Goal: Task Accomplishment & Management: Use online tool/utility

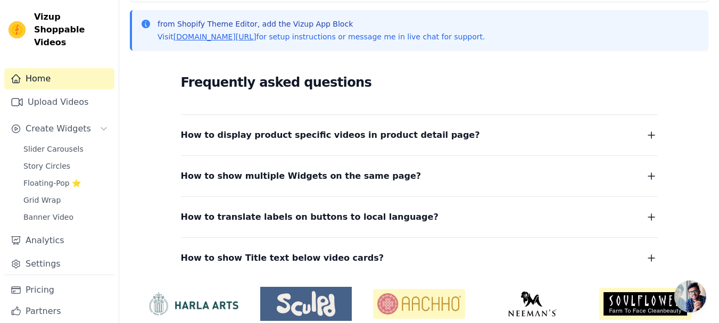
scroll to position [184, 0]
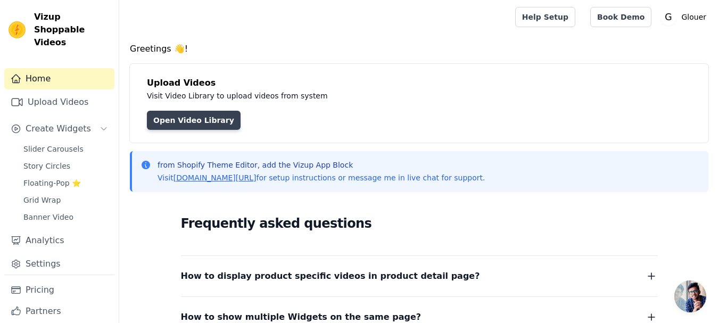
click at [196, 123] on link "Open Video Library" at bounding box center [194, 120] width 94 height 19
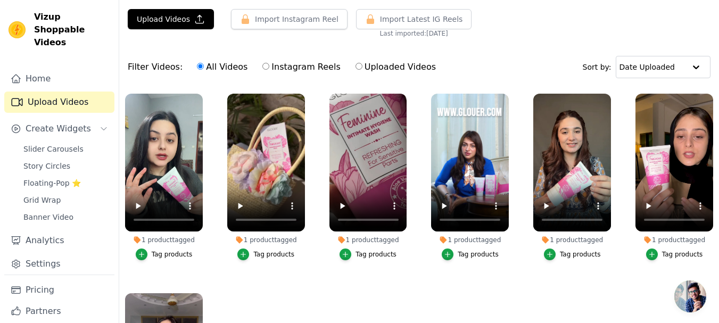
scroll to position [32, 0]
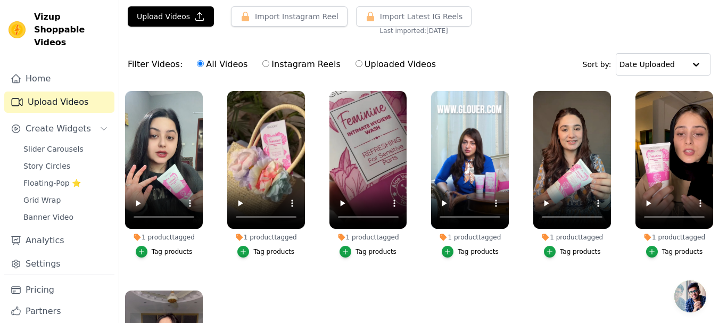
click at [262, 65] on input "Instagram Reels" at bounding box center [265, 63] width 7 height 7
radio input "true"
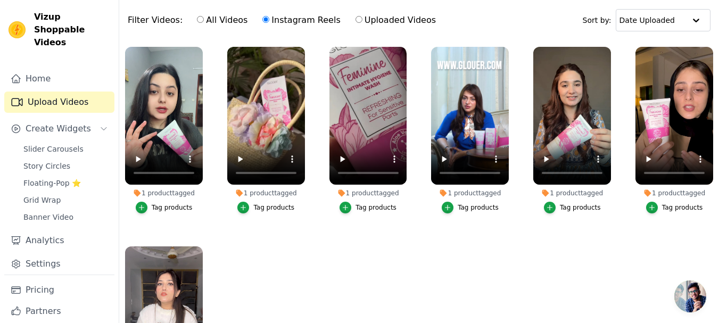
scroll to position [0, 0]
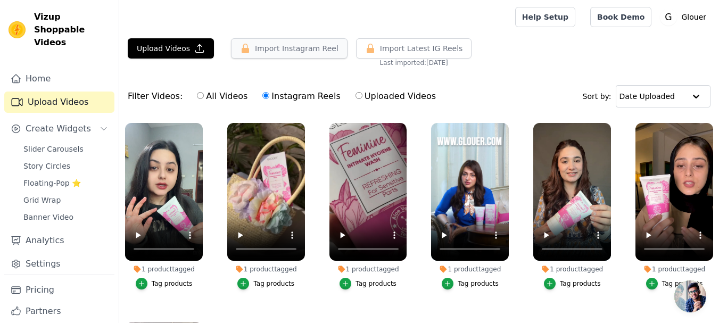
click at [302, 50] on button "Import Instagram Reel" at bounding box center [289, 48] width 117 height 20
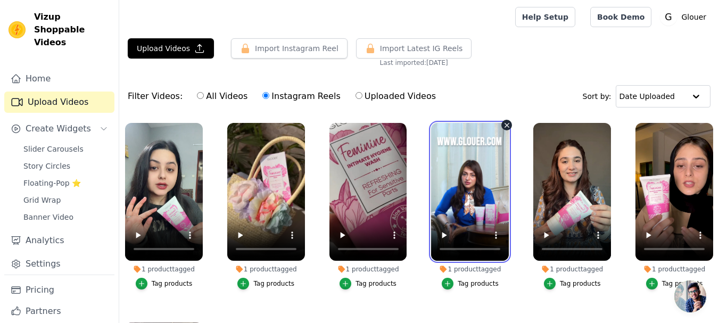
click at [469, 176] on video at bounding box center [470, 192] width 78 height 138
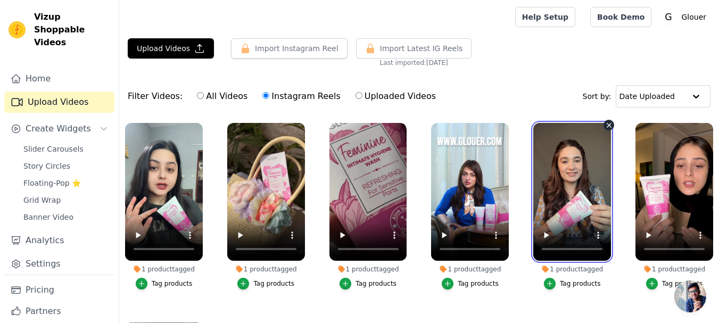
click at [556, 187] on video at bounding box center [572, 192] width 78 height 138
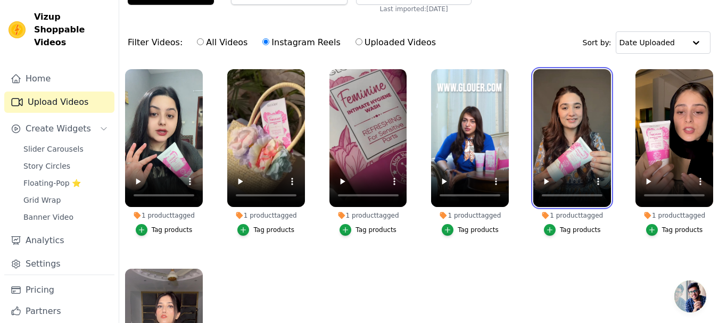
scroll to position [95, 0]
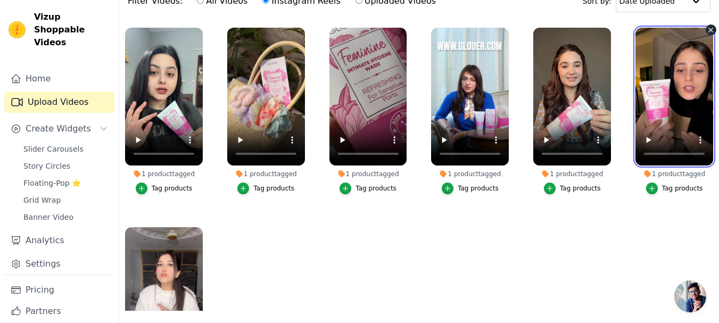
click at [674, 79] on video at bounding box center [675, 97] width 78 height 138
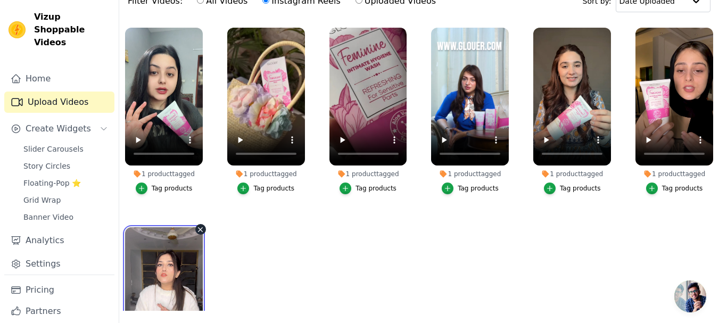
click at [194, 244] on video at bounding box center [164, 296] width 78 height 138
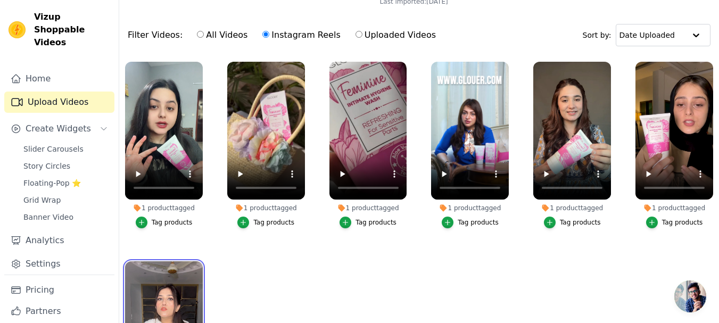
scroll to position [60, 0]
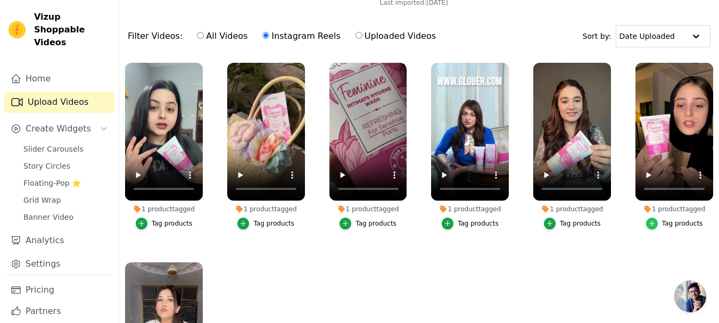
click at [652, 221] on icon "button" at bounding box center [651, 223] width 7 height 7
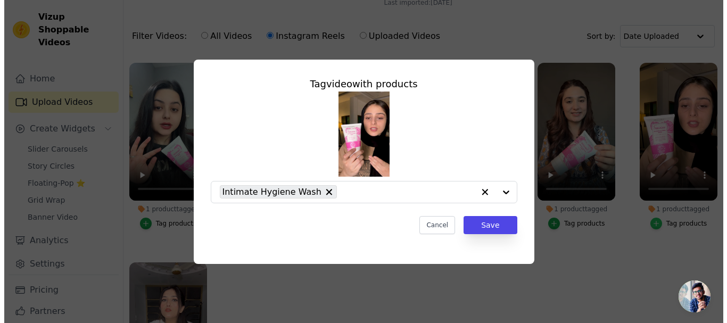
scroll to position [0, 0]
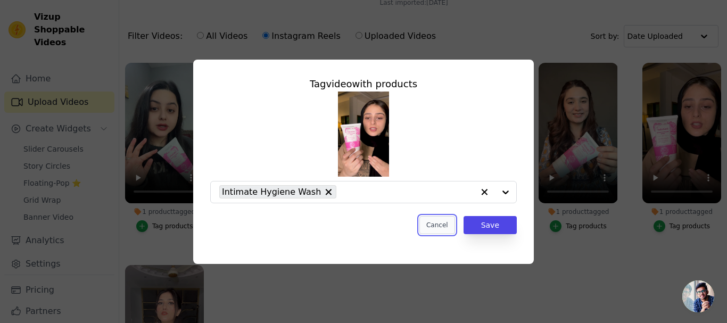
click at [438, 229] on button "Cancel" at bounding box center [437, 225] width 36 height 18
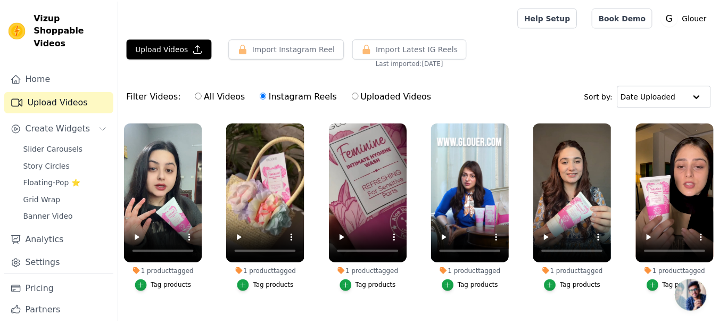
scroll to position [60, 0]
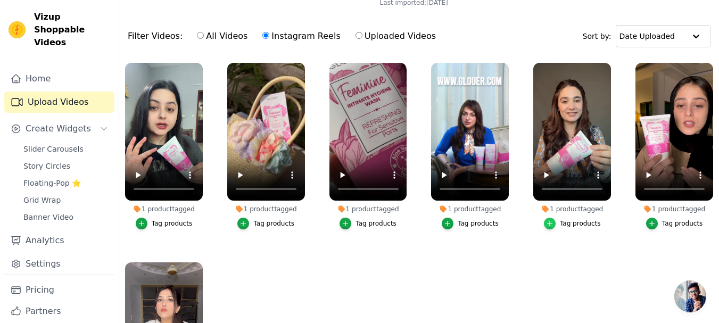
click at [548, 223] on icon "button" at bounding box center [549, 223] width 7 height 7
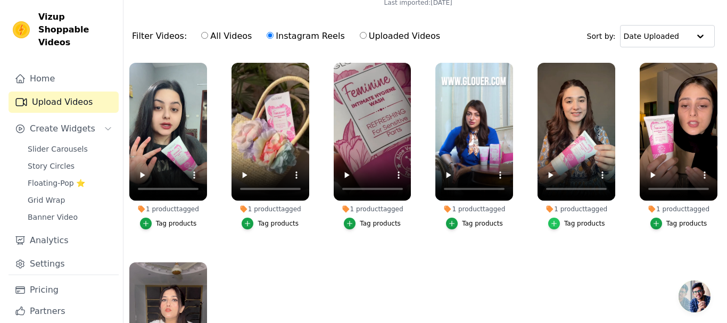
scroll to position [0, 0]
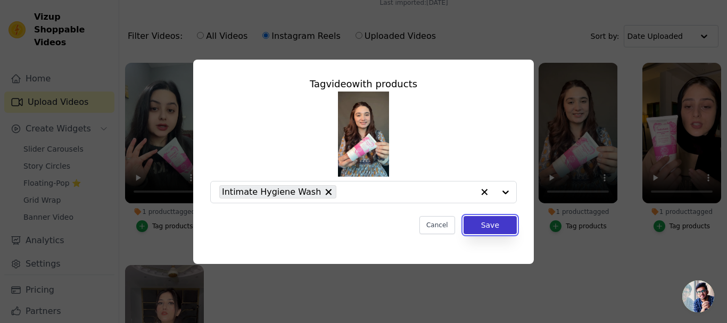
click at [514, 227] on button "Save" at bounding box center [490, 225] width 53 height 18
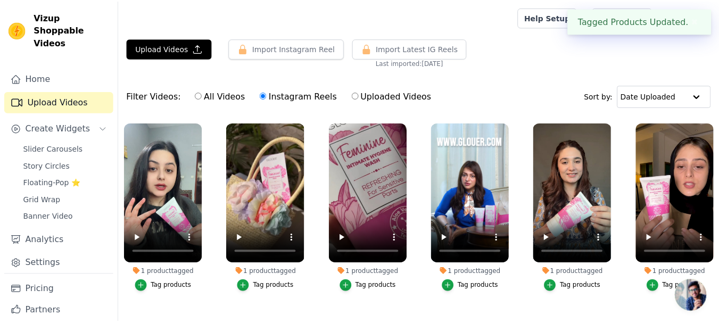
scroll to position [60, 0]
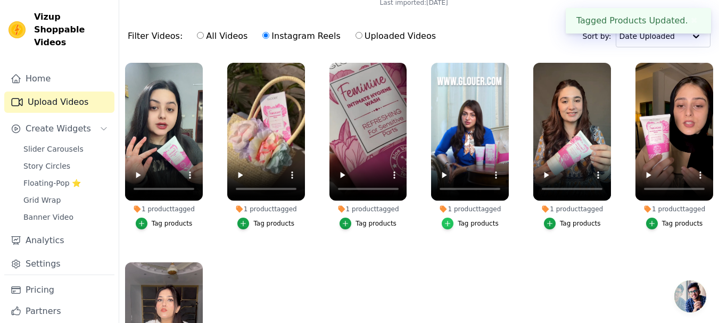
click at [449, 220] on icon "button" at bounding box center [447, 223] width 7 height 7
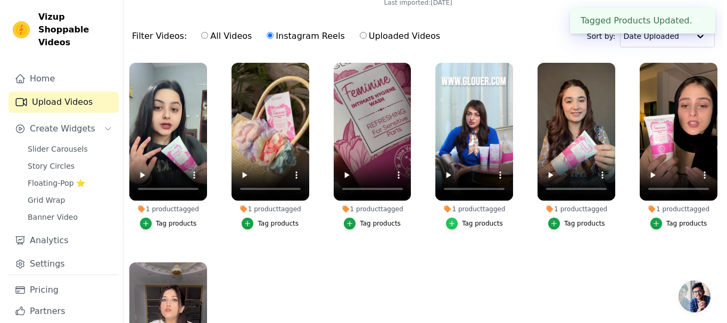
scroll to position [0, 0]
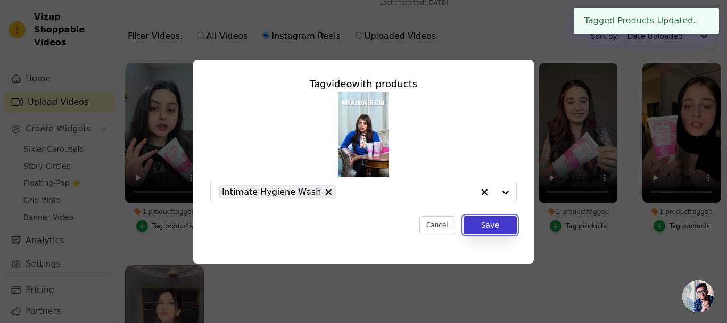
click at [484, 228] on button "Save" at bounding box center [490, 225] width 53 height 18
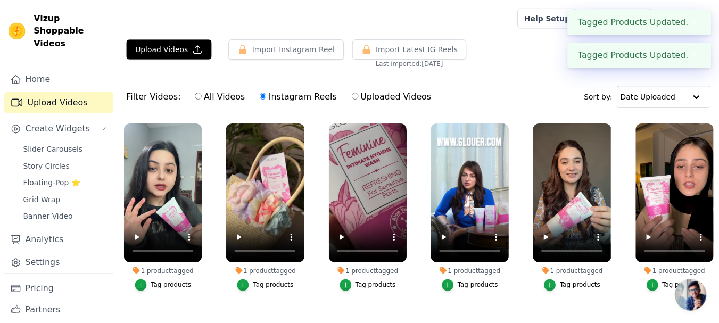
scroll to position [60, 0]
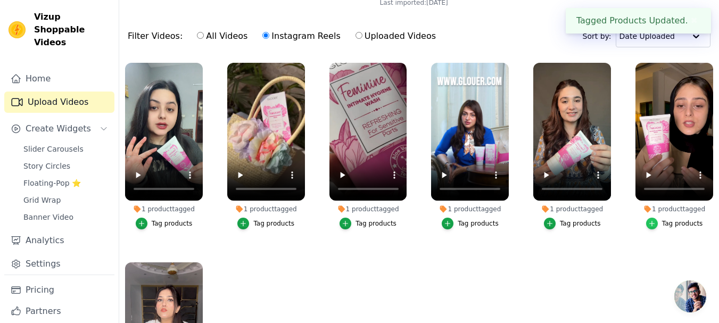
click at [654, 220] on div "button" at bounding box center [652, 224] width 12 height 12
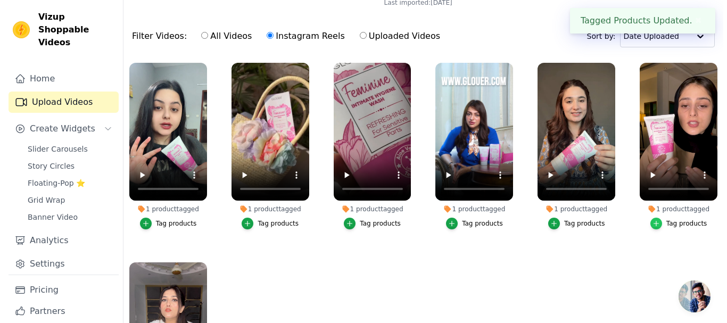
scroll to position [0, 0]
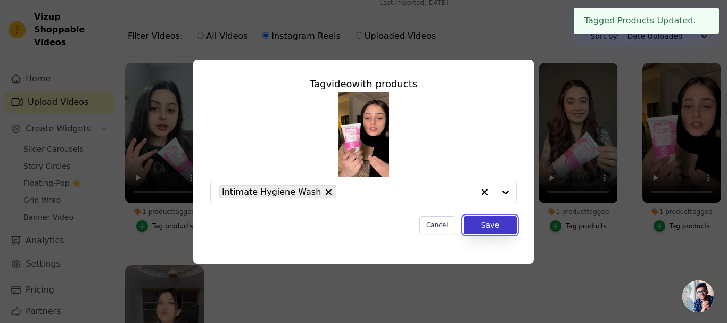
click at [488, 222] on button "Save" at bounding box center [490, 225] width 53 height 18
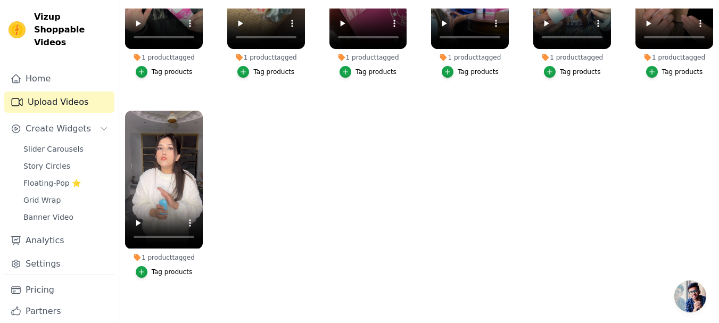
scroll to position [105, 0]
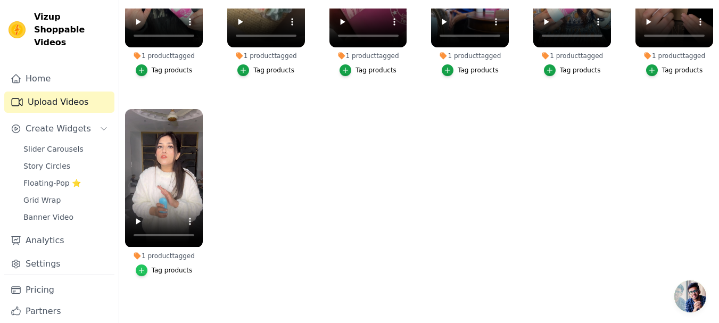
click at [141, 268] on icon "button" at bounding box center [141, 270] width 7 height 7
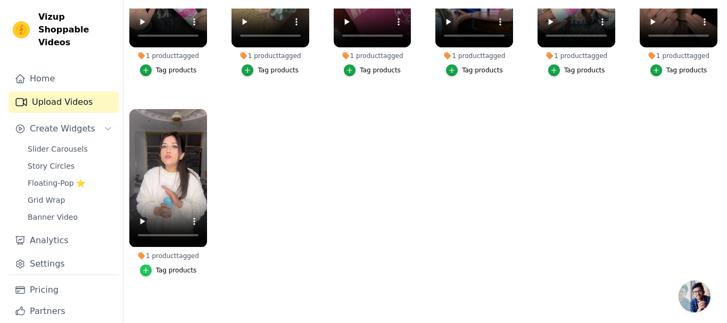
scroll to position [0, 0]
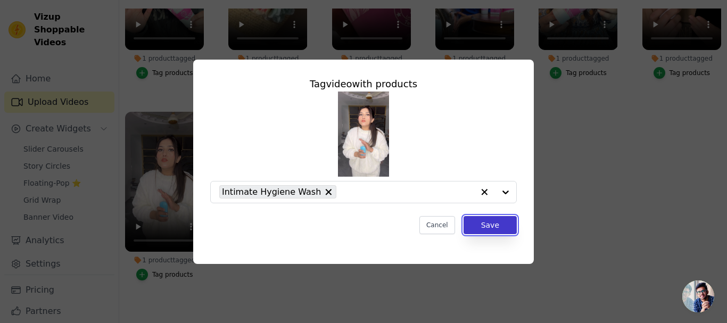
click at [478, 227] on button "Save" at bounding box center [490, 225] width 53 height 18
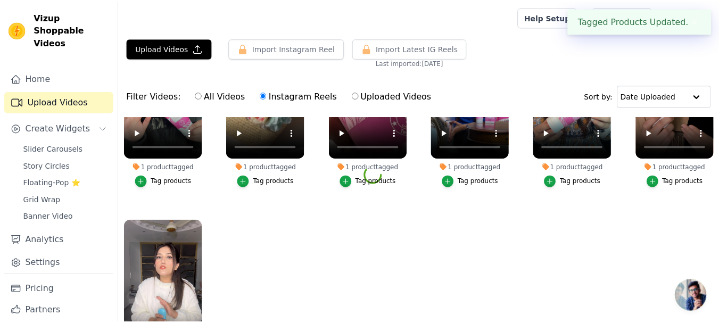
scroll to position [109, 0]
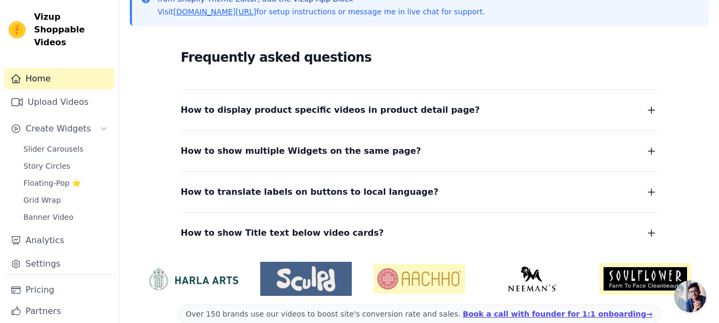
scroll to position [184, 0]
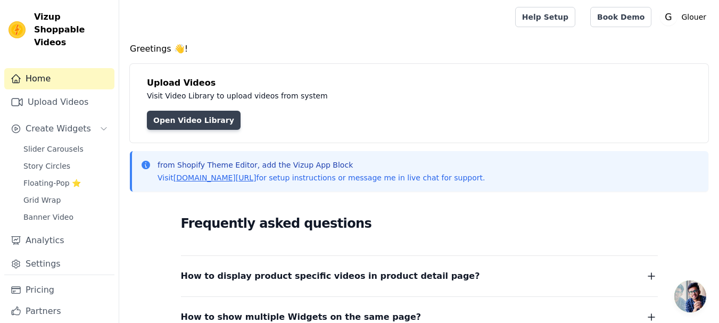
click at [199, 112] on link "Open Video Library" at bounding box center [194, 120] width 94 height 19
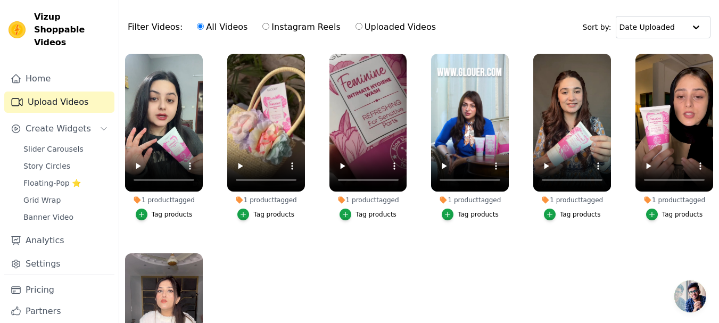
scroll to position [109, 0]
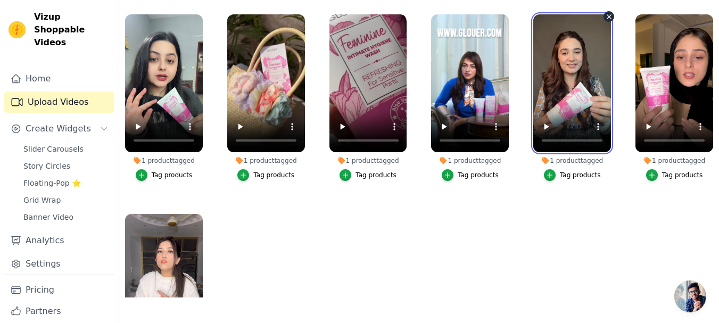
click at [584, 78] on video at bounding box center [572, 83] width 78 height 138
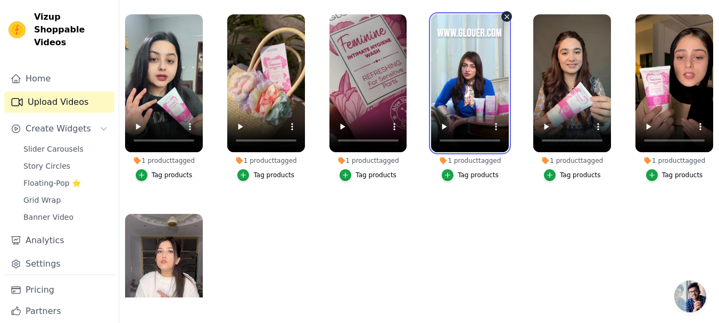
click at [478, 84] on video at bounding box center [470, 83] width 78 height 138
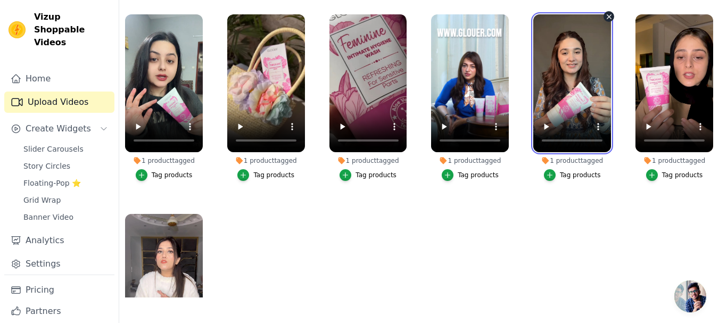
click at [546, 75] on video at bounding box center [572, 83] width 78 height 138
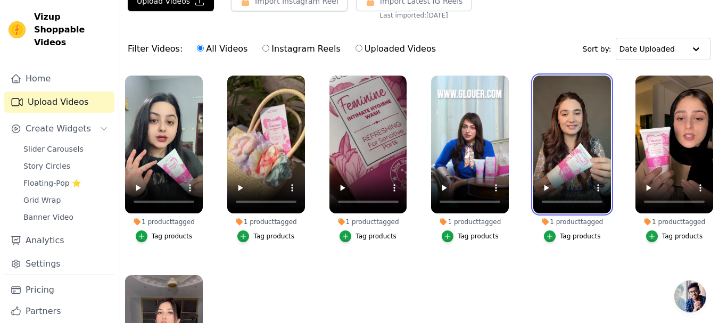
scroll to position [0, 0]
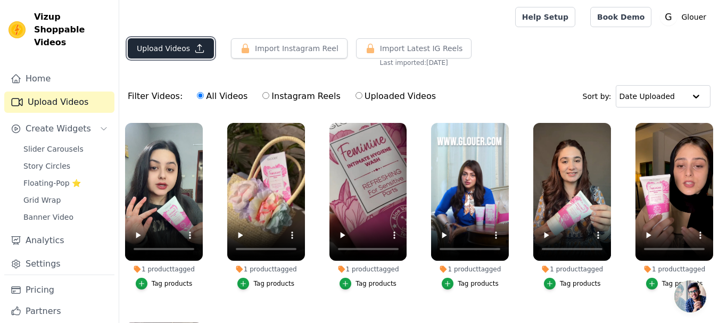
click at [167, 43] on button "Upload Videos" at bounding box center [171, 48] width 86 height 20
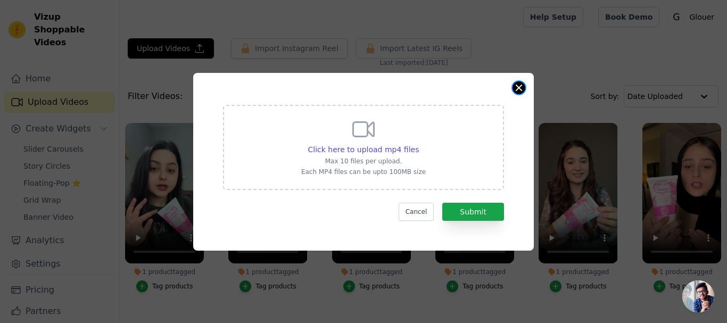
click at [521, 89] on button "Close modal" at bounding box center [519, 87] width 13 height 13
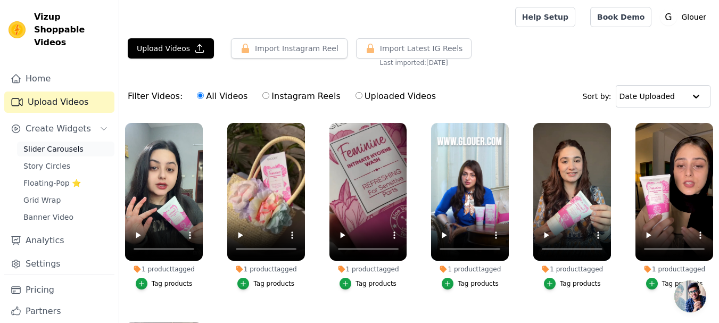
click at [65, 144] on span "Slider Carousels" at bounding box center [53, 149] width 60 height 11
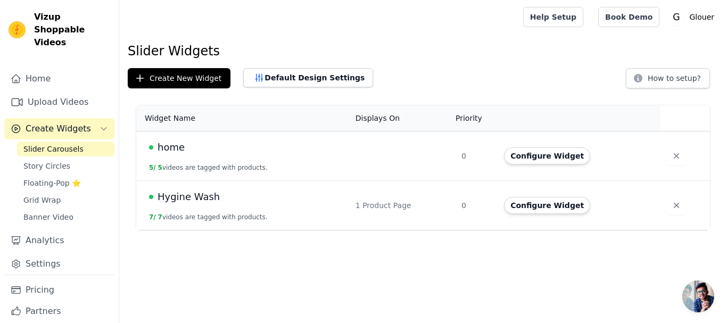
click at [208, 154] on div "home" at bounding box center [246, 147] width 194 height 15
click at [310, 150] on div "home" at bounding box center [246, 147] width 194 height 15
click at [549, 156] on button "Configure Widget" at bounding box center [547, 155] width 86 height 17
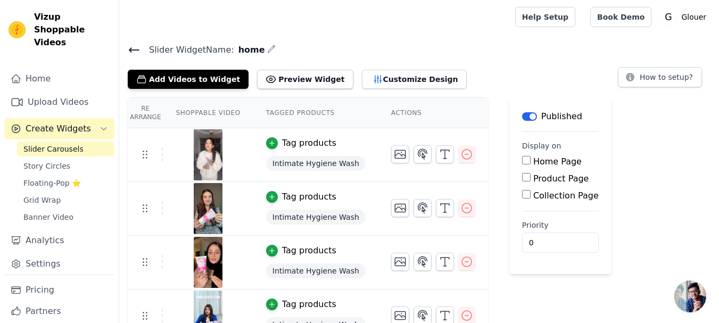
click at [323, 166] on span "Intimate Hygiene Wash" at bounding box center [316, 163] width 100 height 15
click at [183, 75] on button "Add Videos to Widget" at bounding box center [188, 79] width 121 height 19
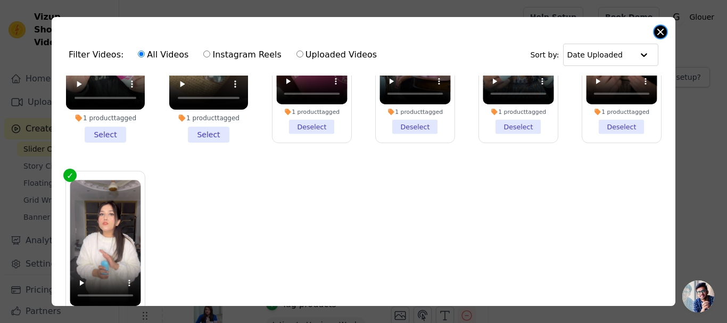
click at [661, 31] on button "Close modal" at bounding box center [660, 32] width 13 height 13
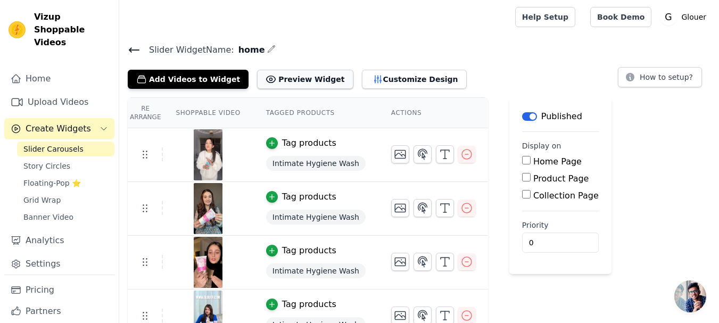
click at [293, 79] on button "Preview Widget" at bounding box center [305, 79] width 96 height 19
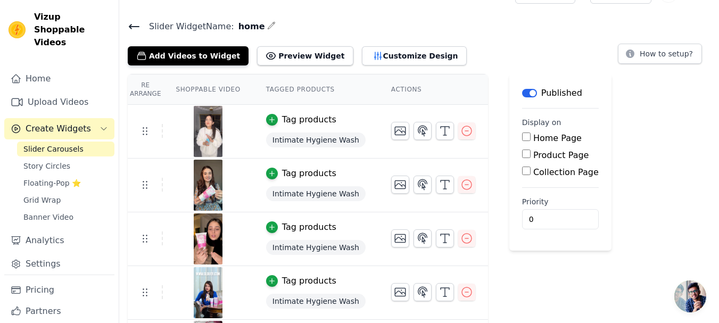
scroll to position [73, 0]
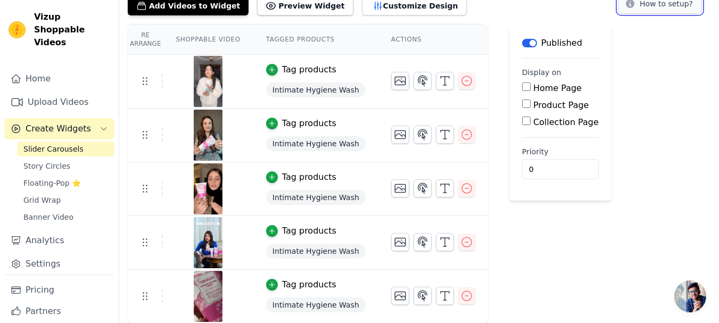
click at [666, 9] on button "How to setup?" at bounding box center [660, 4] width 84 height 20
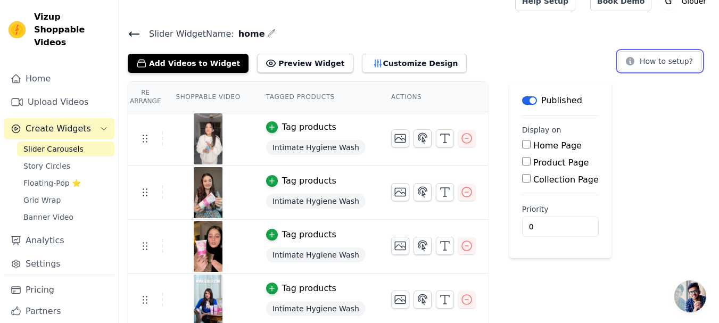
scroll to position [0, 0]
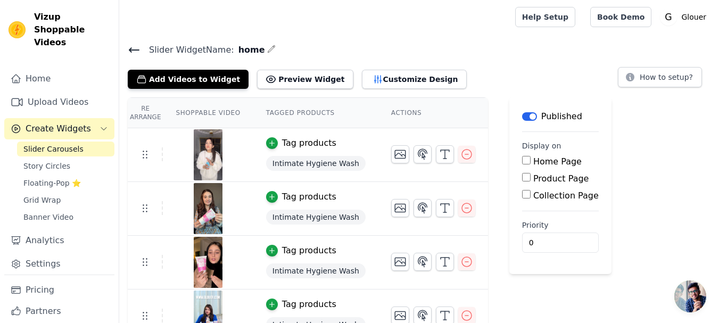
click at [135, 53] on icon at bounding box center [134, 50] width 13 height 13
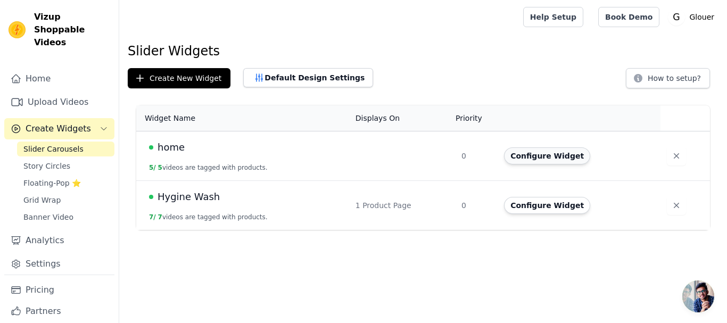
click at [533, 159] on button "Configure Widget" at bounding box center [547, 155] width 86 height 17
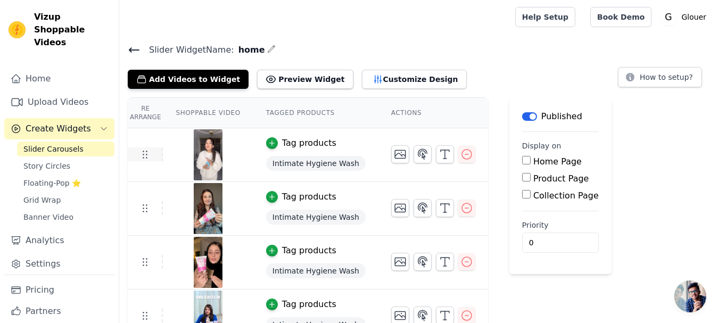
click at [143, 155] on icon at bounding box center [144, 154] width 13 height 13
drag, startPoint x: 143, startPoint y: 155, endPoint x: 623, endPoint y: 139, distance: 480.4
click at [623, 139] on div "Re Arrange Shoppable Video Tagged Products Actions Tag products Intimate Hygien…" at bounding box center [419, 247] width 600 height 300
click at [376, 79] on button "Customize Design" at bounding box center [414, 79] width 105 height 19
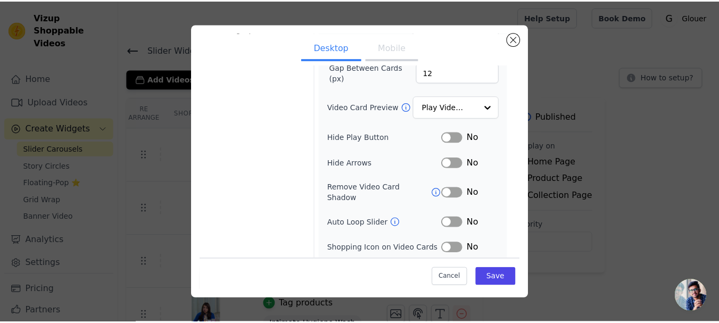
scroll to position [137, 0]
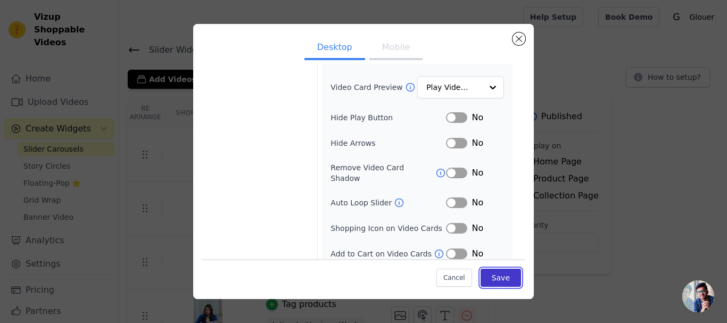
click at [498, 279] on button "Save" at bounding box center [501, 277] width 40 height 18
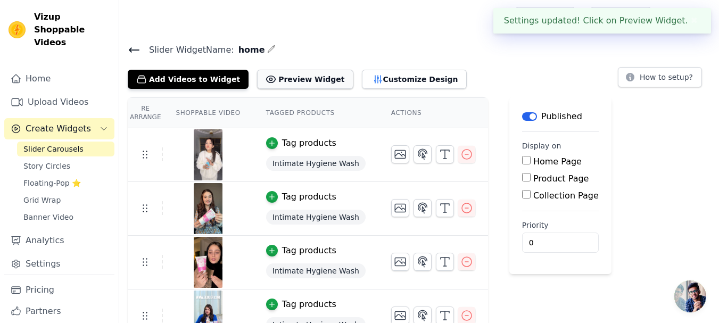
click at [291, 77] on button "Preview Widget" at bounding box center [305, 79] width 96 height 19
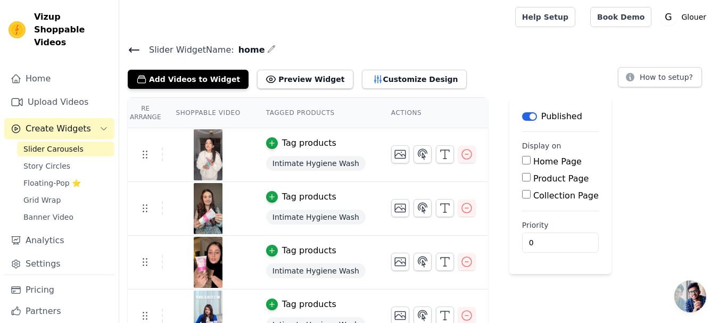
click at [522, 161] on input "Home Page" at bounding box center [526, 160] width 9 height 9
checkbox input "true"
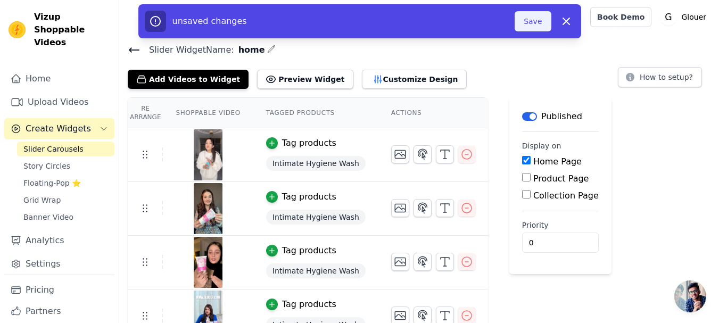
click at [526, 18] on button "Save" at bounding box center [533, 21] width 36 height 20
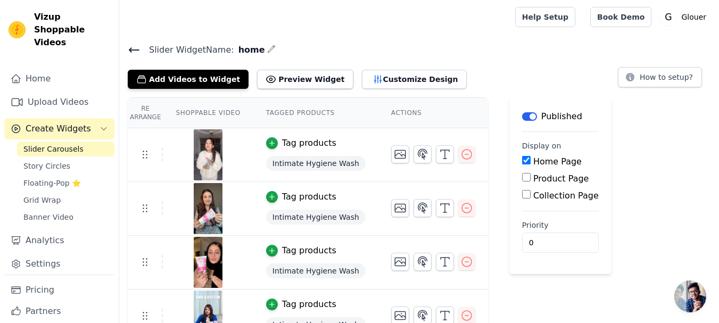
click at [52, 144] on span "Slider Carousels" at bounding box center [53, 149] width 60 height 11
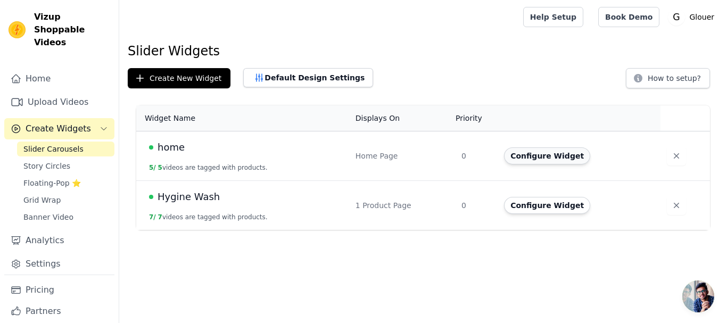
click at [551, 158] on button "Configure Widget" at bounding box center [547, 155] width 86 height 17
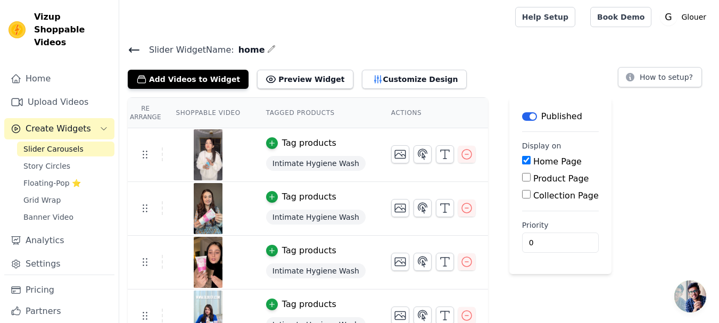
click at [246, 50] on span "home" at bounding box center [249, 50] width 31 height 13
click at [128, 47] on icon at bounding box center [134, 50] width 13 height 13
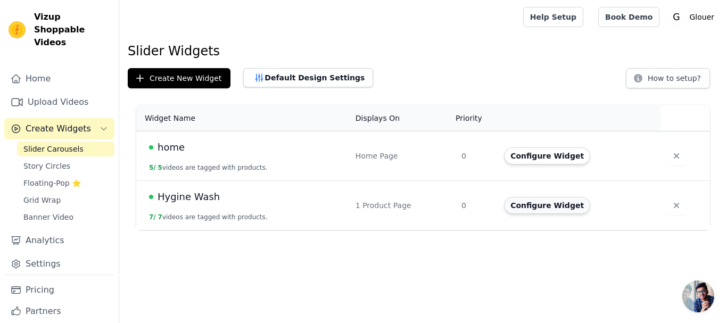
click at [533, 203] on button "Configure Widget" at bounding box center [547, 205] width 86 height 17
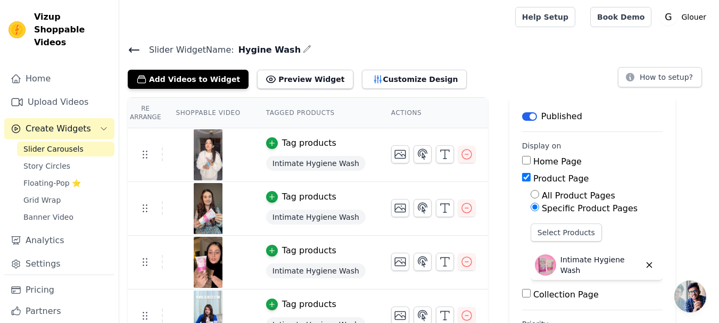
click at [130, 51] on icon at bounding box center [134, 50] width 10 height 4
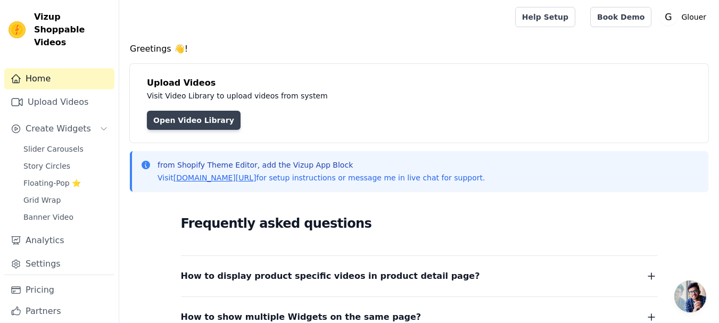
click at [203, 119] on link "Open Video Library" at bounding box center [194, 120] width 94 height 19
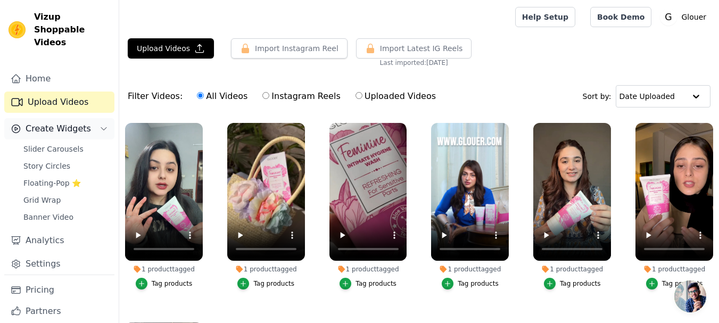
click at [100, 125] on icon "Sidebar" at bounding box center [104, 129] width 9 height 9
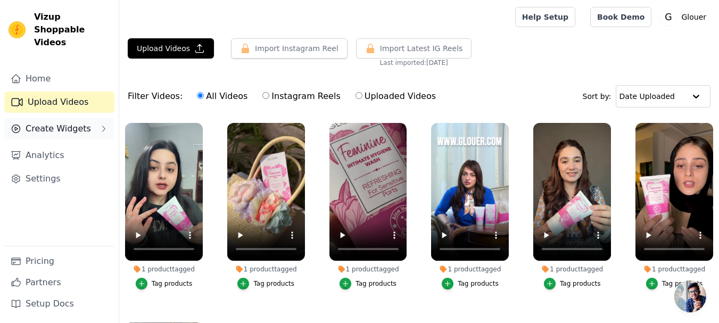
click at [96, 118] on button "Create Widgets" at bounding box center [59, 128] width 110 height 21
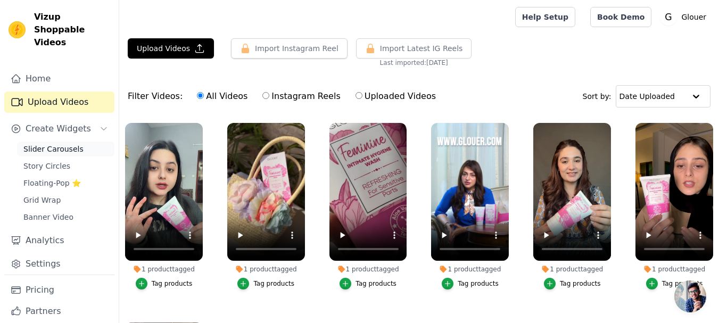
click at [74, 144] on span "Slider Carousels" at bounding box center [53, 149] width 60 height 11
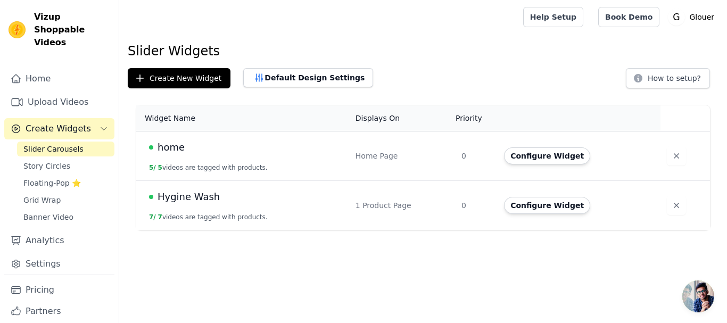
click at [242, 152] on div "home" at bounding box center [246, 147] width 194 height 15
click at [519, 153] on button "Configure Widget" at bounding box center [547, 155] width 86 height 17
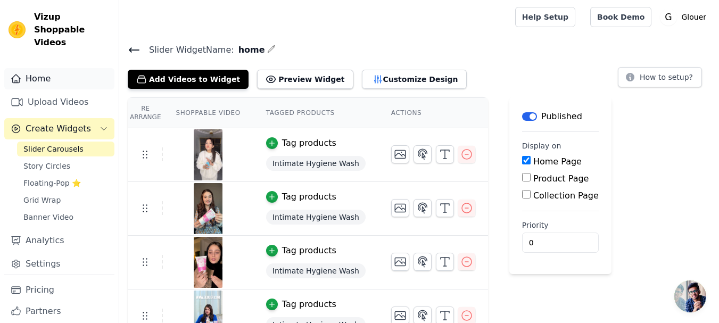
click at [29, 68] on link "Home" at bounding box center [59, 78] width 110 height 21
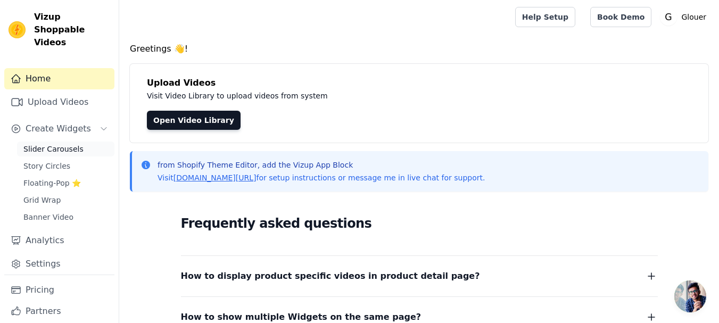
click at [60, 144] on span "Slider Carousels" at bounding box center [53, 149] width 60 height 11
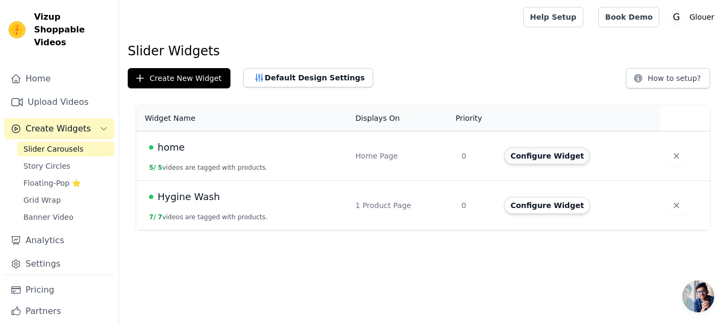
click at [567, 162] on button "Configure Widget" at bounding box center [547, 155] width 86 height 17
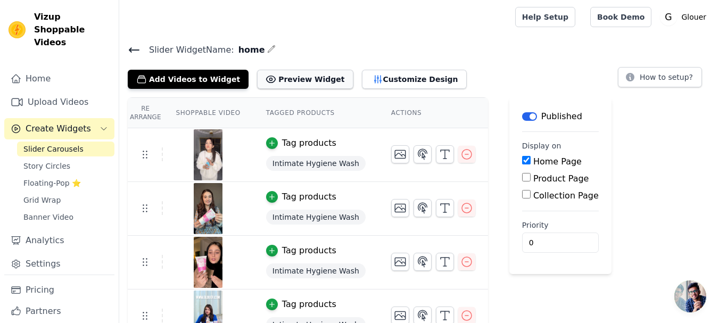
click at [296, 79] on button "Preview Widget" at bounding box center [305, 79] width 96 height 19
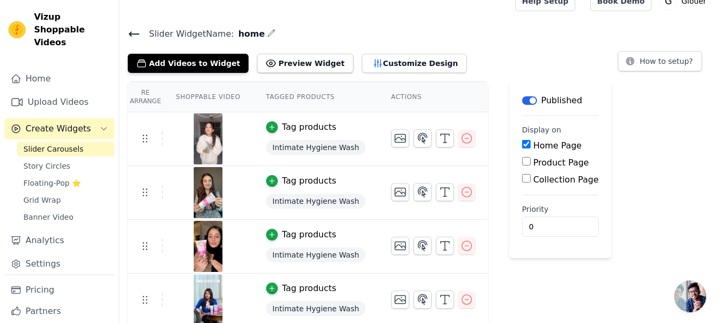
scroll to position [11, 0]
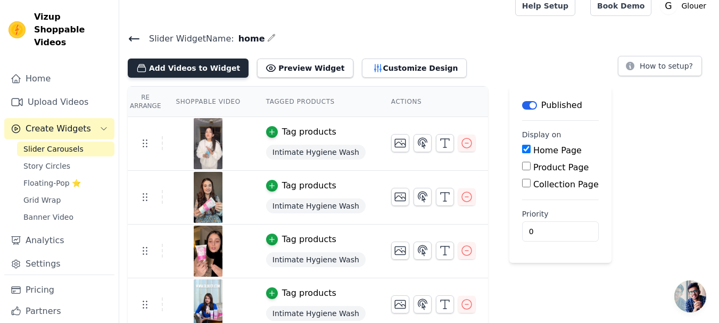
click at [197, 69] on button "Add Videos to Widget" at bounding box center [188, 68] width 121 height 19
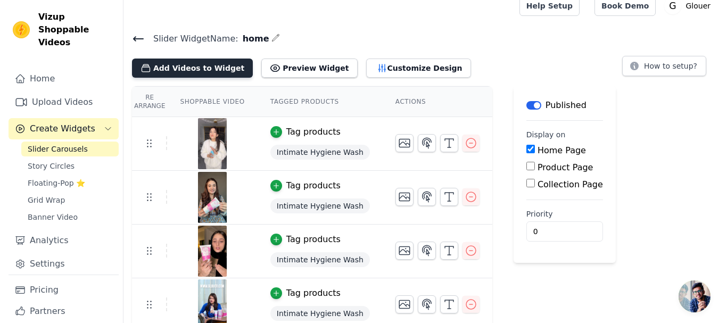
scroll to position [0, 0]
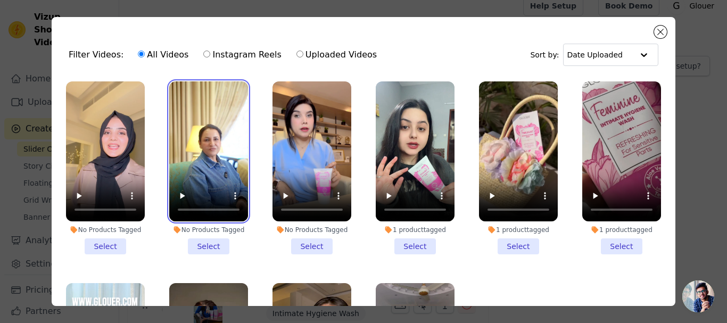
click at [233, 102] on video at bounding box center [208, 151] width 79 height 140
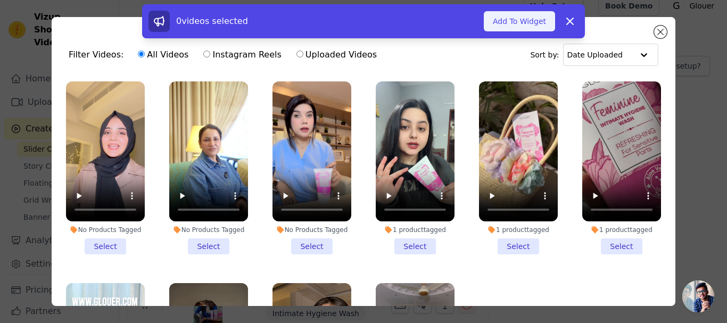
click at [504, 19] on button "Add To Widget" at bounding box center [519, 21] width 71 height 20
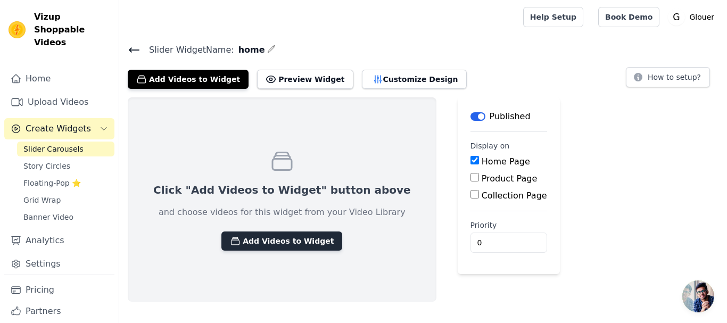
click at [269, 241] on button "Add Videos to Widget" at bounding box center [281, 241] width 121 height 19
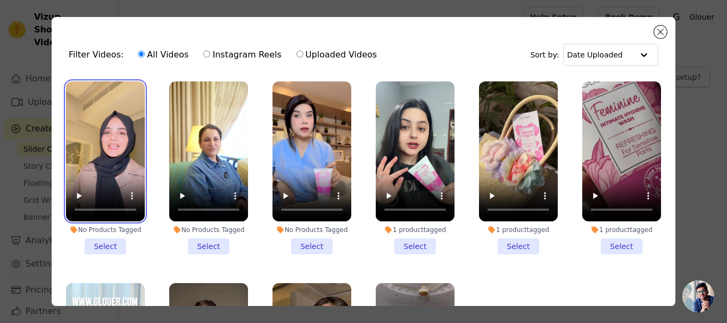
click at [117, 139] on video at bounding box center [105, 151] width 79 height 140
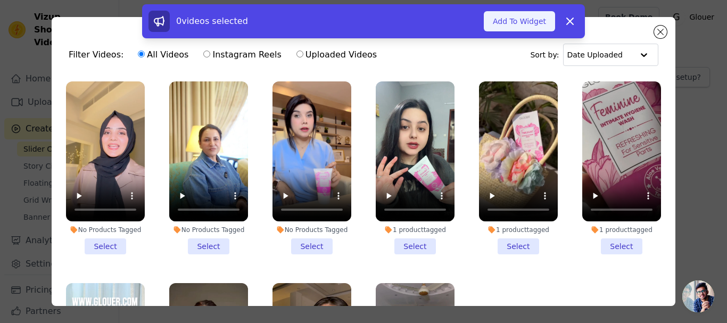
click at [527, 17] on button "Add To Widget" at bounding box center [519, 21] width 71 height 20
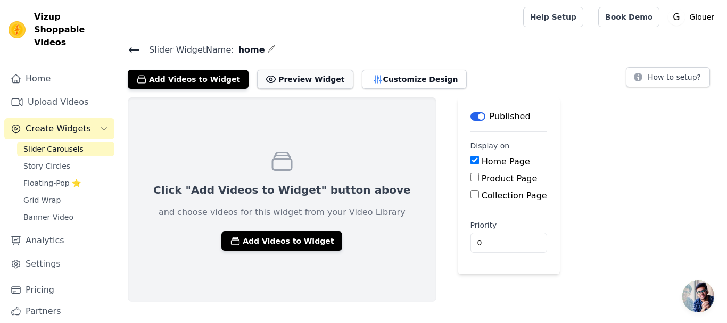
click at [292, 81] on button "Preview Widget" at bounding box center [305, 79] width 96 height 19
click at [56, 144] on span "Slider Carousels" at bounding box center [53, 149] width 60 height 11
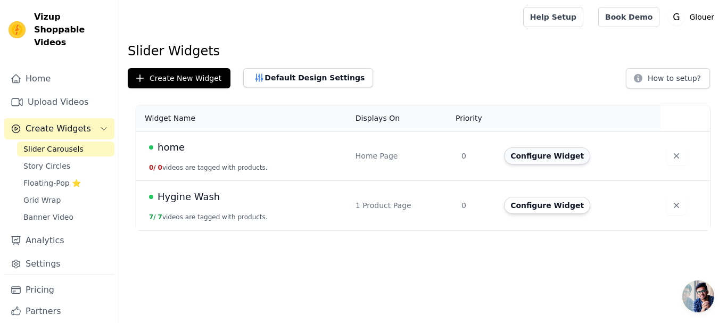
click at [552, 156] on button "Configure Widget" at bounding box center [547, 155] width 86 height 17
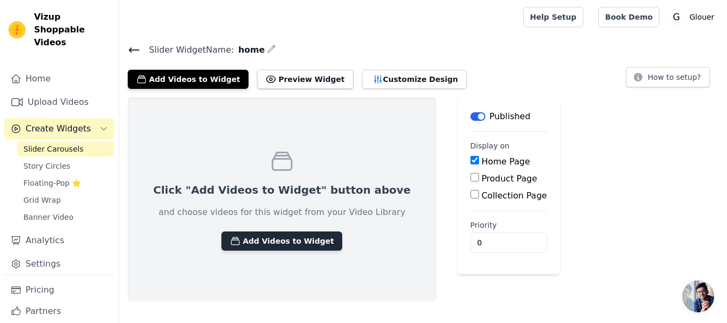
click at [272, 238] on button "Add Videos to Widget" at bounding box center [281, 241] width 121 height 19
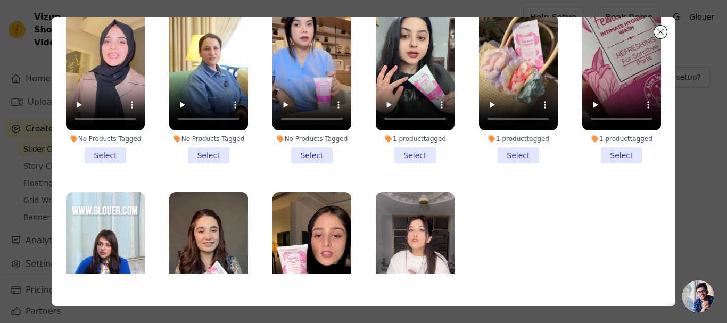
scroll to position [93, 0]
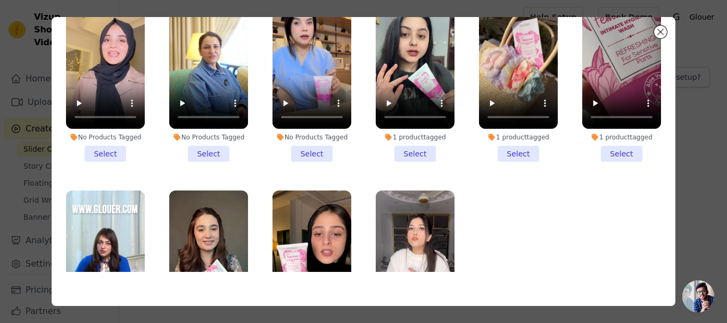
click at [315, 152] on li "No Products Tagged Select" at bounding box center [312, 75] width 79 height 173
click at [0, 0] on input "No Products Tagged Select" at bounding box center [0, 0] width 0 height 0
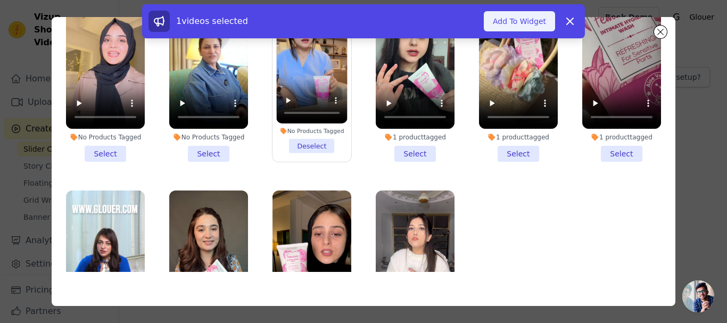
click at [518, 27] on button "Add To Widget" at bounding box center [519, 21] width 71 height 20
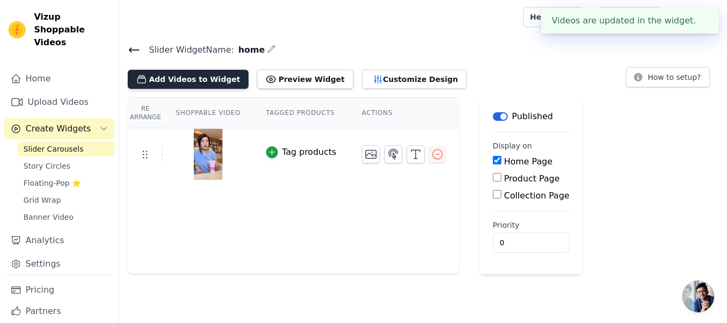
click at [208, 84] on button "Add Videos to Widget" at bounding box center [188, 79] width 121 height 19
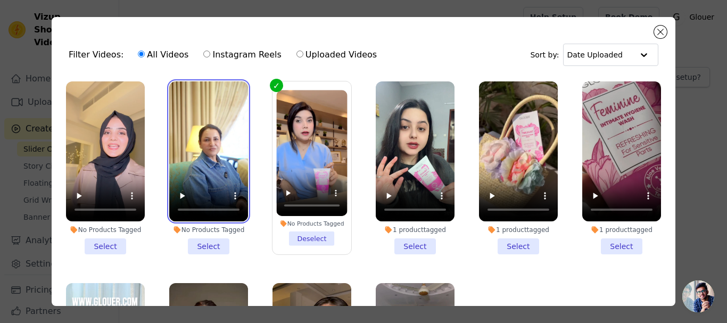
click at [216, 136] on video at bounding box center [208, 151] width 79 height 140
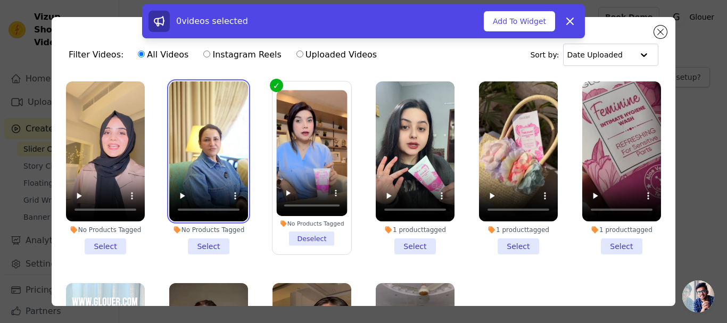
click at [216, 136] on video at bounding box center [208, 151] width 79 height 140
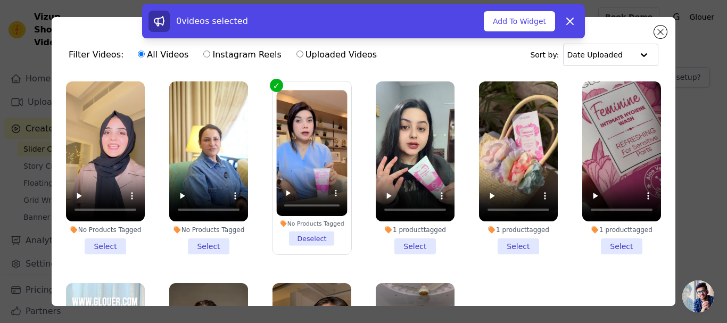
click at [207, 242] on li "No Products Tagged Select" at bounding box center [208, 167] width 79 height 173
click at [0, 0] on input "No Products Tagged Select" at bounding box center [0, 0] width 0 height 0
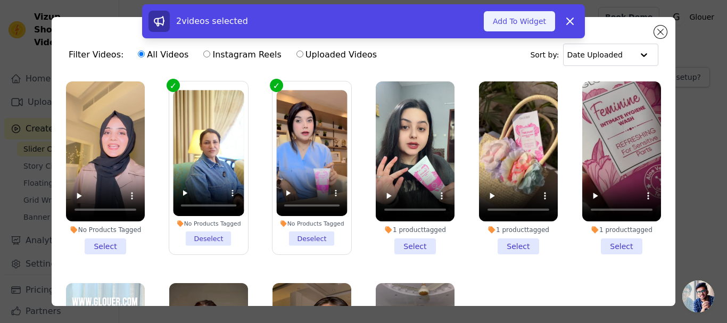
click at [532, 26] on button "Add To Widget" at bounding box center [519, 21] width 71 height 20
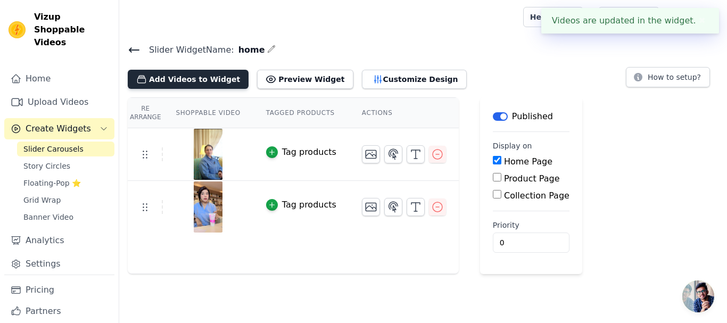
click at [188, 81] on button "Add Videos to Widget" at bounding box center [188, 79] width 121 height 19
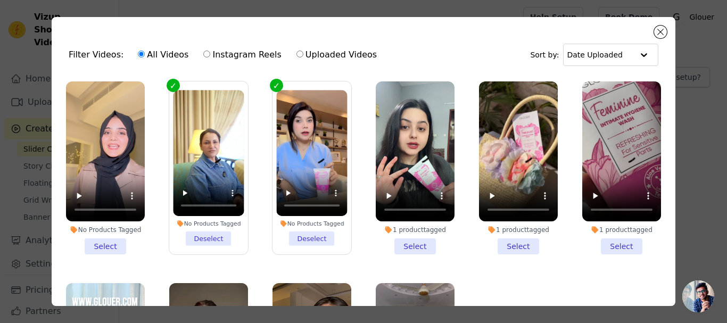
click at [106, 244] on li "No Products Tagged Select" at bounding box center [105, 167] width 79 height 173
click at [0, 0] on input "No Products Tagged Select" at bounding box center [0, 0] width 0 height 0
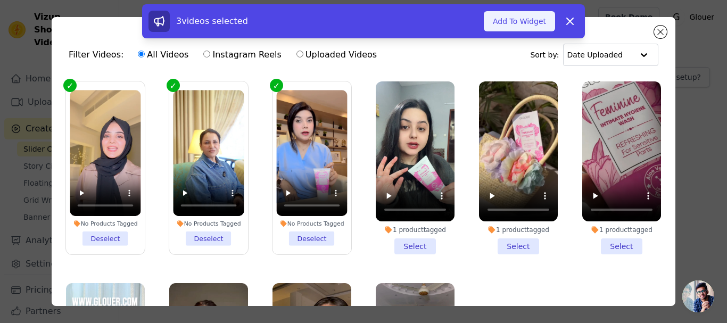
click at [531, 19] on button "Add To Widget" at bounding box center [519, 21] width 71 height 20
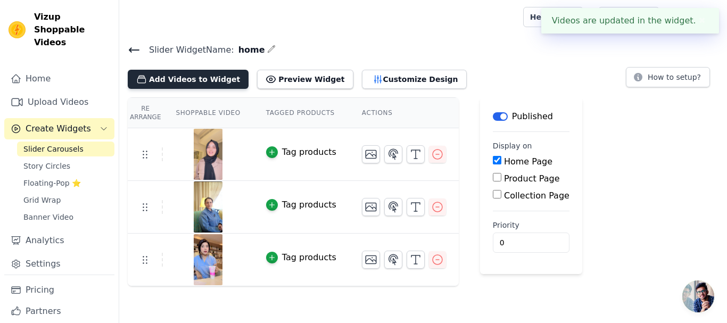
click at [205, 77] on button "Add Videos to Widget" at bounding box center [188, 79] width 121 height 19
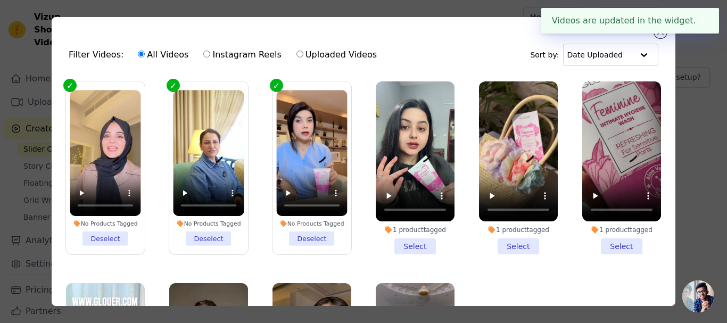
drag, startPoint x: 659, startPoint y: 109, endPoint x: 657, endPoint y: 157, distance: 48.0
click at [657, 157] on div "Filter Videos: All Videos Instagram Reels Uploaded Videos Sort by: Date Uploade…" at bounding box center [364, 161] width 624 height 289
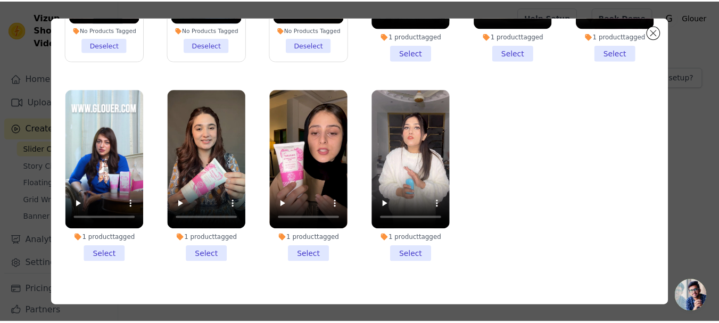
scroll to position [84, 0]
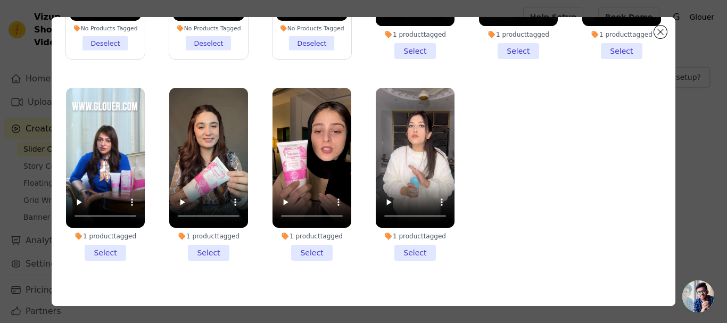
click at [209, 246] on li "1 product tagged Select" at bounding box center [208, 174] width 79 height 173
click at [0, 0] on input "1 product tagged Select" at bounding box center [0, 0] width 0 height 0
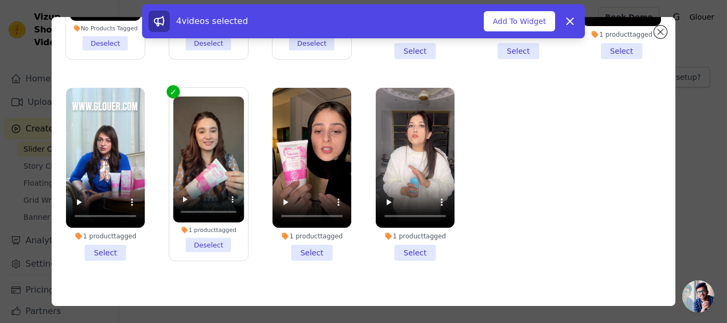
click at [111, 244] on li "1 product tagged Select" at bounding box center [105, 174] width 79 height 173
click at [0, 0] on input "1 product tagged Select" at bounding box center [0, 0] width 0 height 0
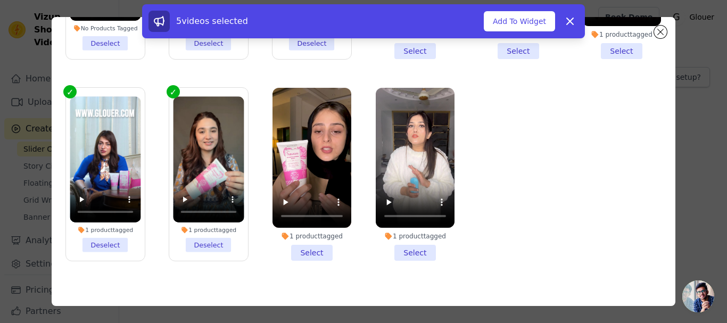
click at [312, 242] on li "1 product tagged Select" at bounding box center [312, 174] width 79 height 173
click at [0, 0] on input "1 product tagged Select" at bounding box center [0, 0] width 0 height 0
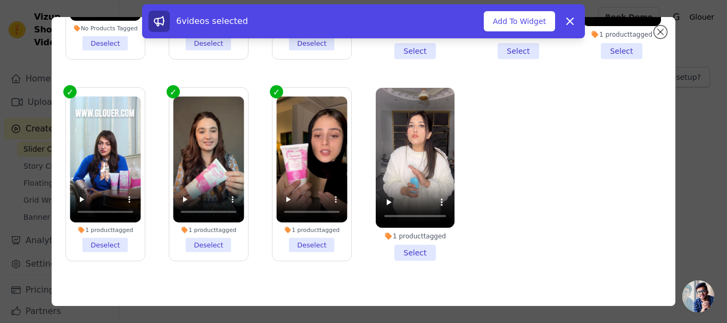
click at [400, 250] on li "1 product tagged Select" at bounding box center [415, 174] width 79 height 173
click at [0, 0] on input "1 product tagged Select" at bounding box center [0, 0] width 0 height 0
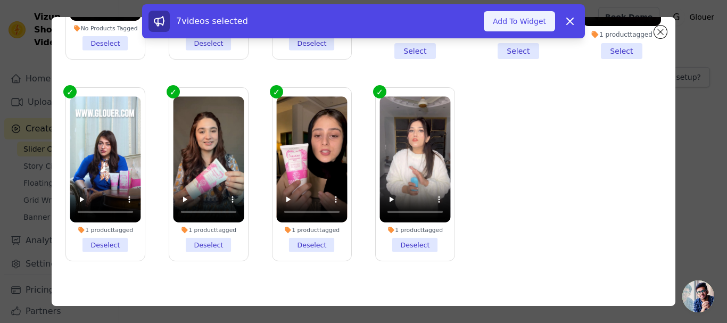
click at [516, 24] on button "Add To Widget" at bounding box center [519, 21] width 71 height 20
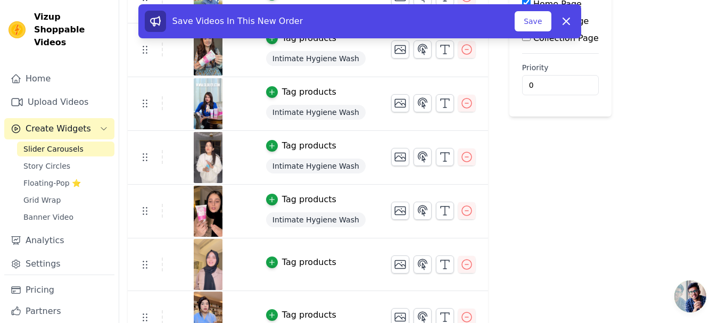
scroll to position [178, 0]
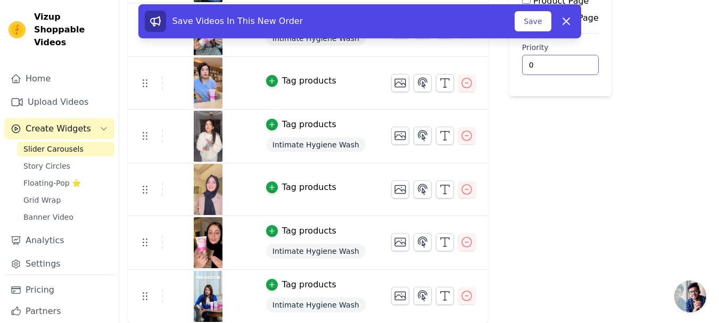
drag, startPoint x: 718, startPoint y: 178, endPoint x: 725, endPoint y: 170, distance: 11.7
click at [719, 170] on html "Vizup Shoppable Videos Home Upload Videos Create Widgets Slider Carousels Story…" at bounding box center [359, 72] width 719 height 501
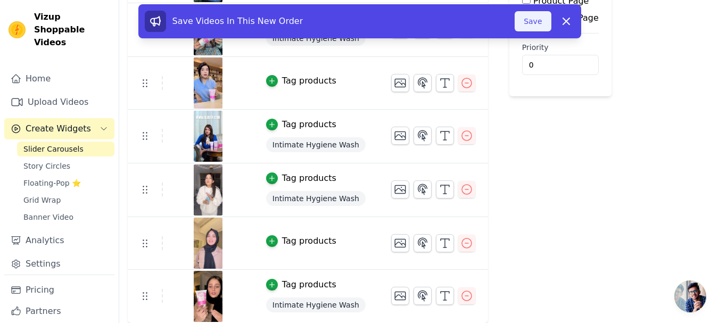
click at [530, 23] on button "Save" at bounding box center [533, 21] width 36 height 20
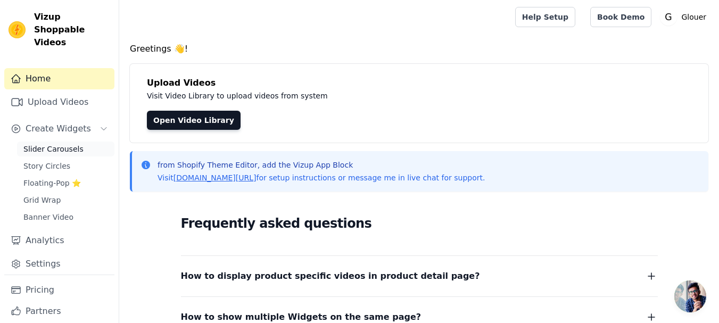
click at [52, 144] on span "Slider Carousels" at bounding box center [53, 149] width 60 height 11
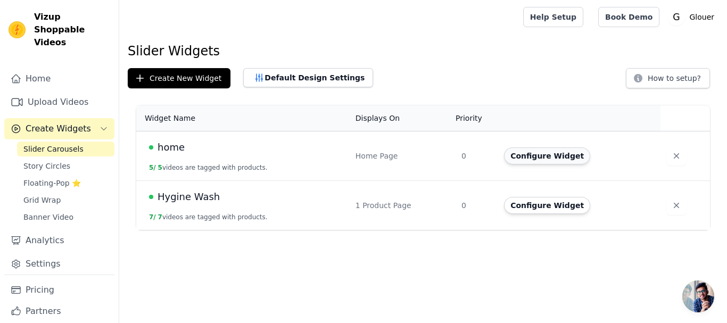
click at [559, 154] on button "Configure Widget" at bounding box center [547, 155] width 86 height 17
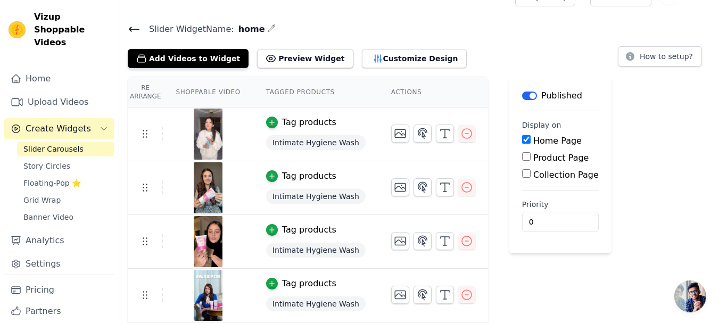
scroll to position [18, 0]
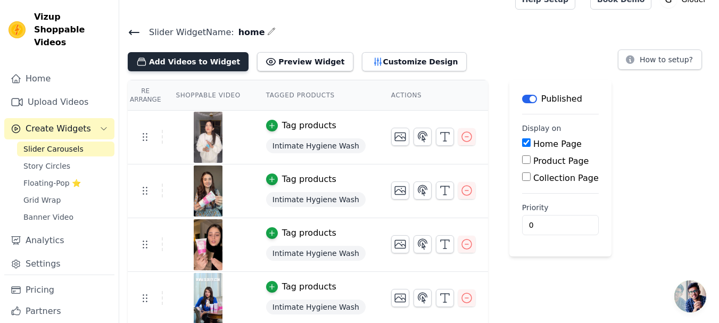
click at [209, 65] on button "Add Videos to Widget" at bounding box center [188, 61] width 121 height 19
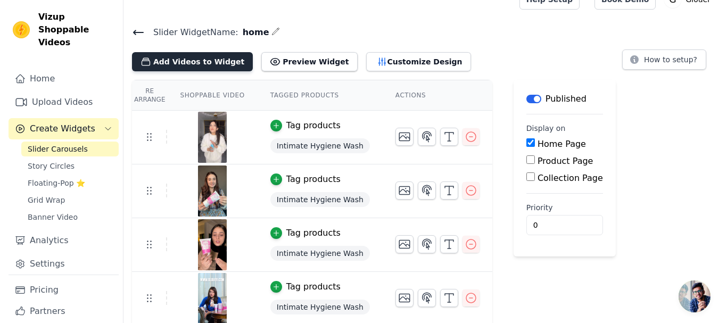
scroll to position [0, 0]
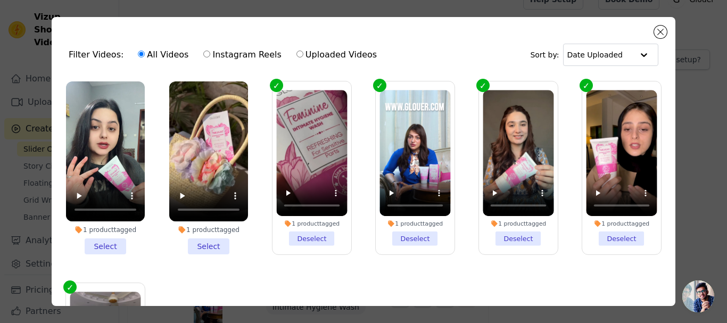
drag, startPoint x: 659, startPoint y: 139, endPoint x: 665, endPoint y: 121, distance: 18.4
click at [665, 121] on div "Filter Videos: All Videos Instagram Reels Uploaded Videos Sort by: Date Uploade…" at bounding box center [364, 161] width 624 height 289
click at [659, 29] on button "Close modal" at bounding box center [660, 32] width 13 height 13
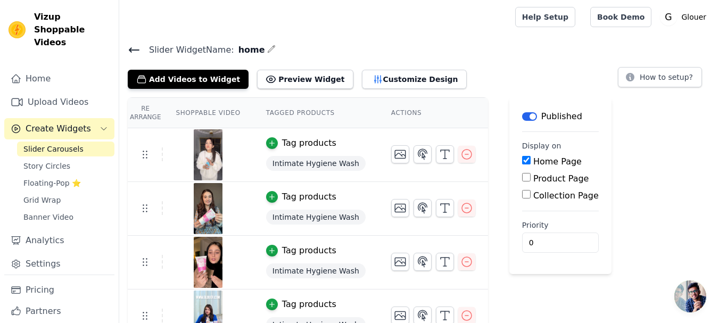
click at [131, 43] on h4 "Slider Widget Name: home" at bounding box center [419, 50] width 583 height 14
click at [132, 51] on icon at bounding box center [134, 50] width 13 height 13
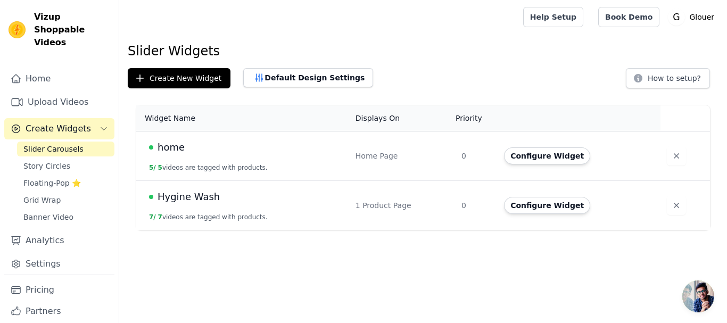
scroll to position [16, 0]
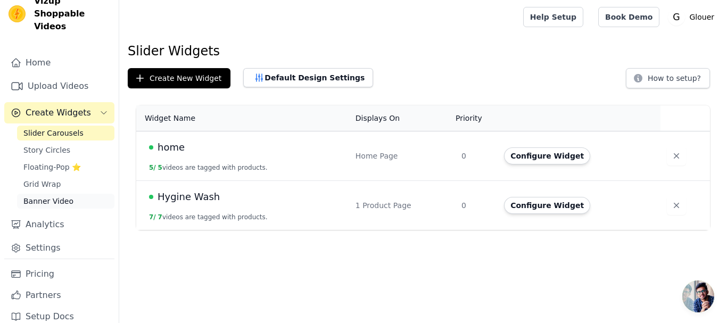
click at [53, 196] on span "Banner Video" at bounding box center [48, 201] width 50 height 11
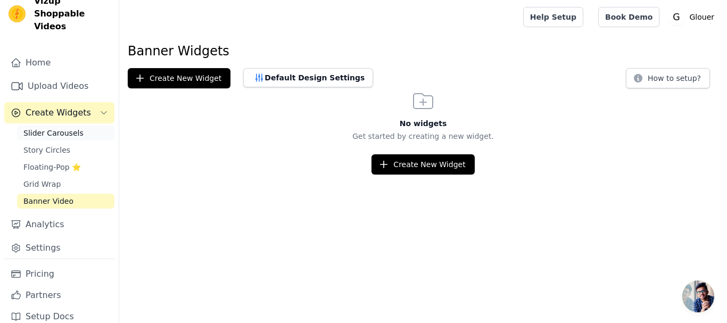
click at [72, 128] on span "Slider Carousels" at bounding box center [53, 133] width 60 height 11
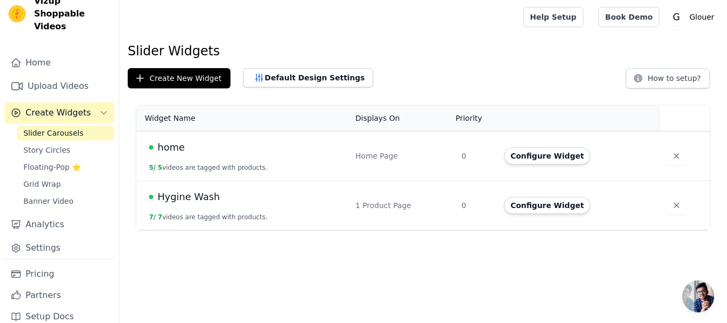
click at [544, 146] on td "Configure Widget" at bounding box center [579, 156] width 163 height 50
click at [549, 157] on button "Configure Widget" at bounding box center [547, 155] width 86 height 17
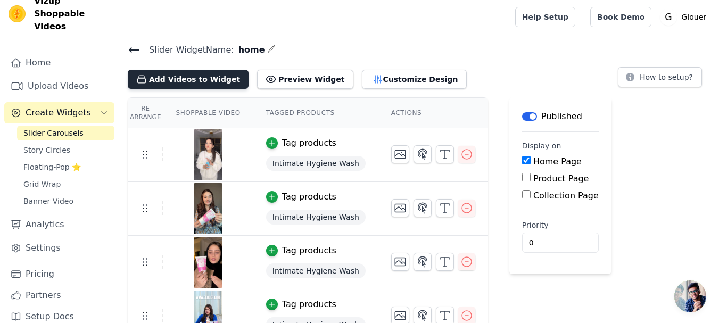
click at [220, 79] on button "Add Videos to Widget" at bounding box center [188, 79] width 121 height 19
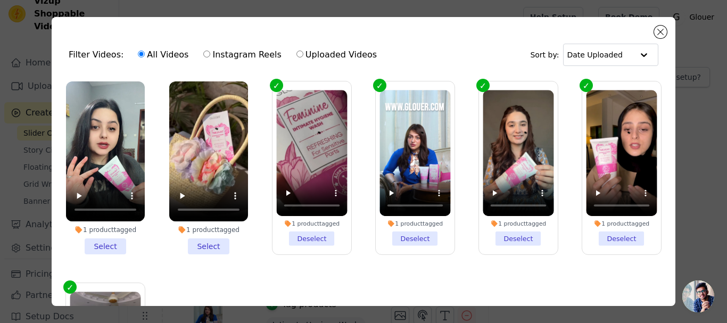
click at [218, 57] on label "Instagram Reels" at bounding box center [242, 55] width 79 height 14
click at [210, 57] on input "Instagram Reels" at bounding box center [206, 54] width 7 height 7
radio input "true"
click at [318, 53] on label "Uploaded Videos" at bounding box center [336, 55] width 81 height 14
click at [303, 53] on input "Uploaded Videos" at bounding box center [299, 54] width 7 height 7
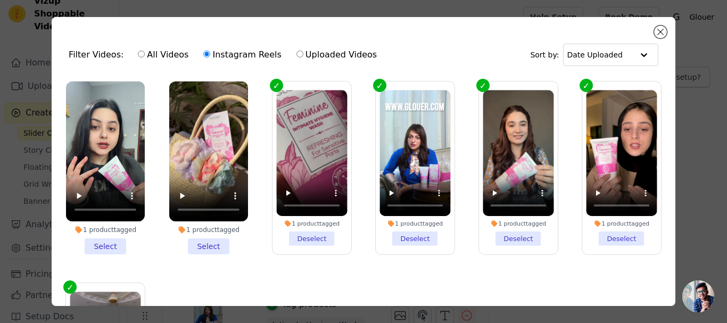
radio input "true"
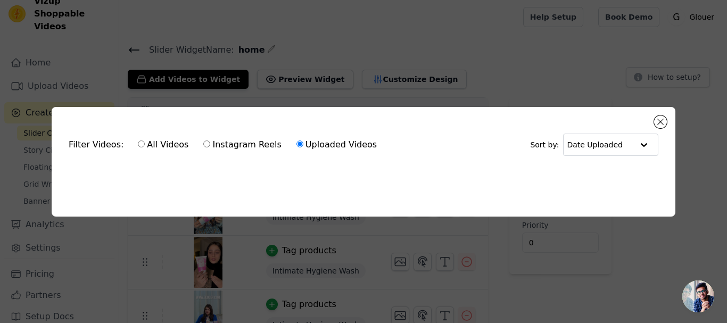
click at [141, 139] on label "All Videos" at bounding box center [163, 145] width 52 height 14
click at [141, 141] on input "All Videos" at bounding box center [141, 144] width 7 height 7
radio input "true"
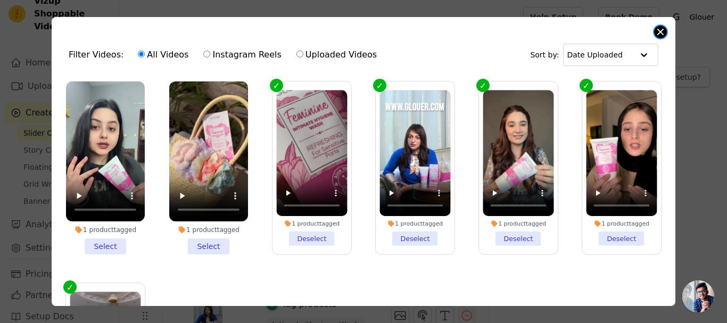
click at [659, 36] on button "Close modal" at bounding box center [660, 32] width 13 height 13
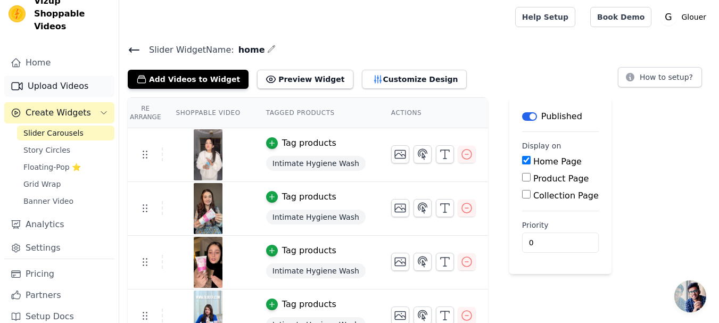
click at [92, 79] on link "Upload Videos" at bounding box center [59, 86] width 110 height 21
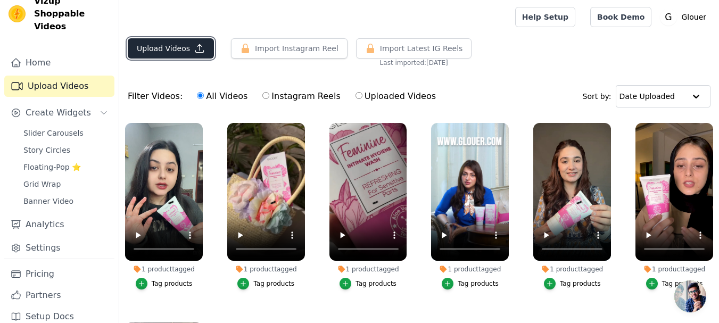
click at [196, 45] on icon "button" at bounding box center [200, 49] width 8 height 8
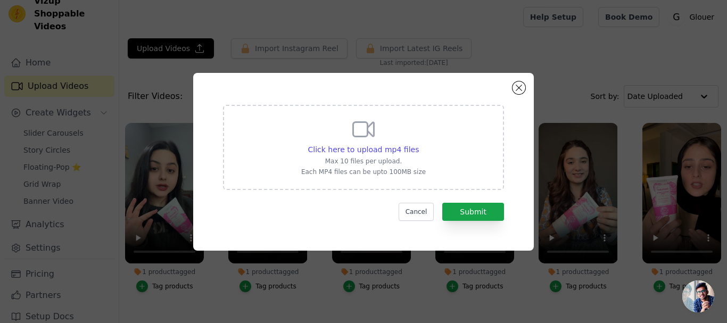
click at [339, 136] on div "Click here to upload mp4 files Max 10 files per upload. Each MP4 files can be u…" at bounding box center [363, 147] width 125 height 60
click at [418, 144] on input "Click here to upload mp4 files Max 10 files per upload. Each MP4 files can be u…" at bounding box center [418, 144] width 1 height 1
type input "C:\fakepath\sana abid H & N.MP4"
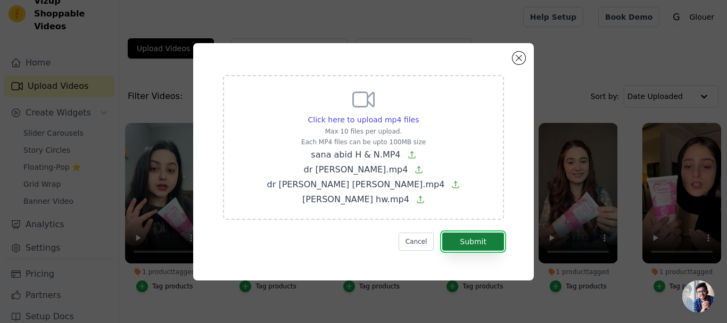
click at [474, 240] on button "Submit" at bounding box center [473, 242] width 62 height 18
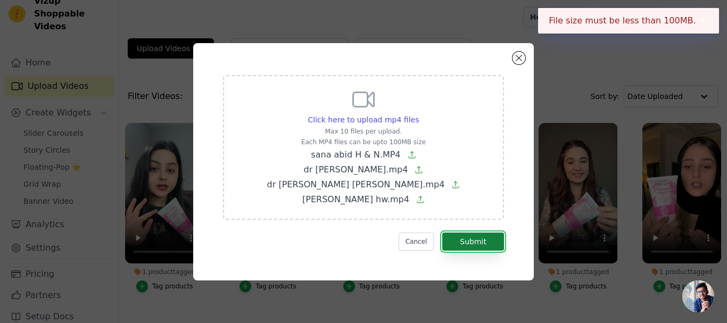
click at [477, 242] on button "Submit" at bounding box center [473, 242] width 62 height 18
click at [408, 154] on icon at bounding box center [412, 155] width 9 height 9
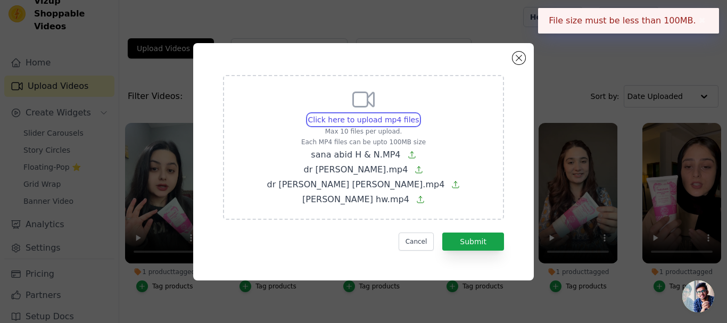
click at [418, 114] on input "Click here to upload mp4 files Max 10 files per upload. Each MP4 files can be u…" at bounding box center [418, 114] width 1 height 1
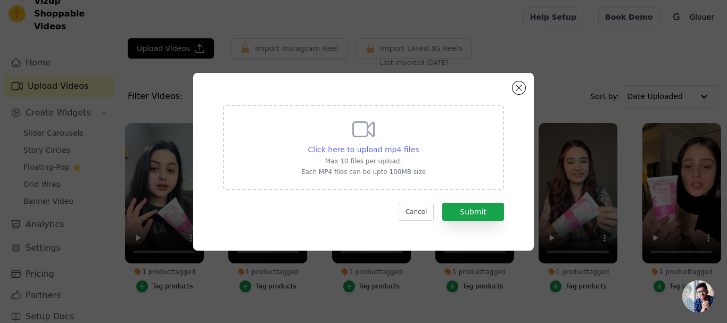
click at [376, 151] on span "Click here to upload mp4 files" at bounding box center [363, 149] width 111 height 9
click at [418, 144] on input "Click here to upload mp4 files Max 10 files per upload. Each MP4 files can be u…" at bounding box center [418, 144] width 1 height 1
type input "C:\fakepath\dr arooba hw.mp4"
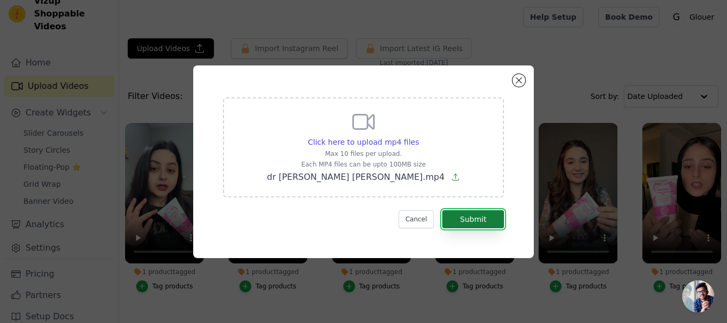
click at [465, 215] on button "Submit" at bounding box center [473, 219] width 62 height 18
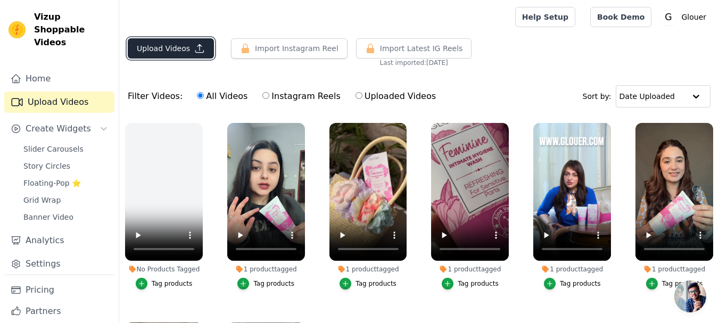
click at [174, 50] on button "Upload Videos" at bounding box center [171, 48] width 86 height 20
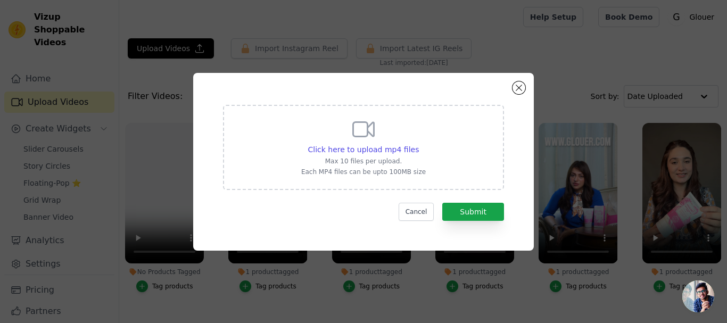
click at [382, 155] on div "Click here to upload mp4 files Max 10 files per upload. Each MP4 files can be u…" at bounding box center [363, 147] width 125 height 60
click at [418, 144] on input "Click here to upload mp4 files Max 10 files per upload. Each MP4 files can be u…" at bounding box center [418, 144] width 1 height 1
type input "C:\fakepath\saba faisal hw.mp4"
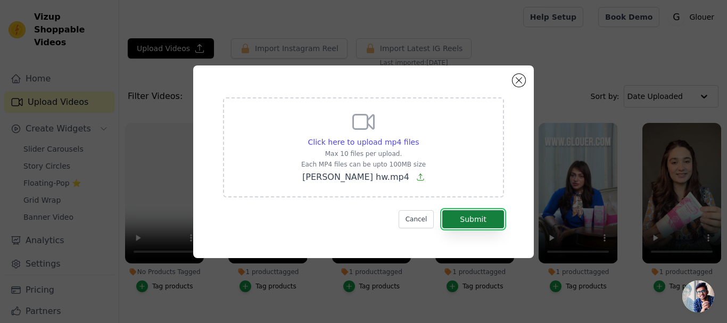
click at [467, 217] on button "Submit" at bounding box center [473, 219] width 62 height 18
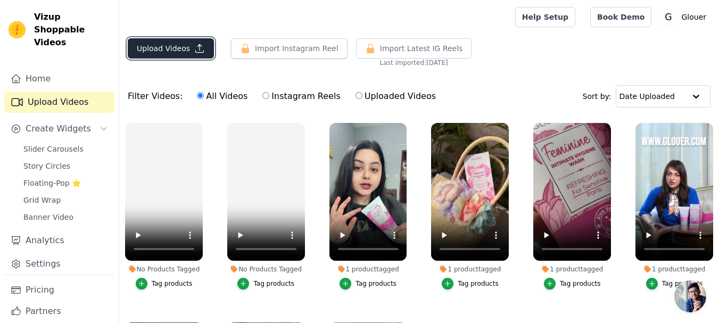
click at [183, 47] on button "Upload Videos" at bounding box center [171, 48] width 86 height 20
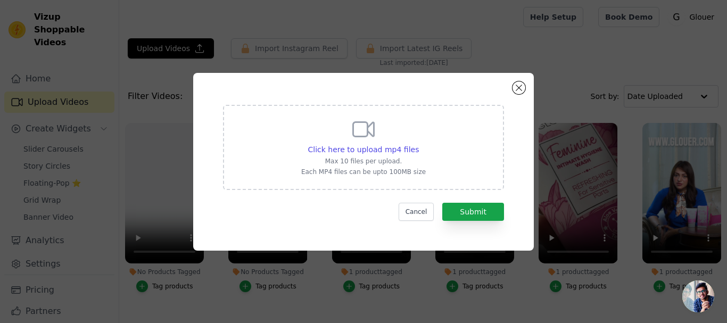
click at [360, 155] on div "Click here to upload mp4 files Max 10 files per upload. Each MP4 files can be u…" at bounding box center [363, 147] width 125 height 60
click at [418, 144] on input "Click here to upload mp4 files Max 10 files per upload. Each MP4 files can be u…" at bounding box center [418, 144] width 1 height 1
type input "C:\fakepath\sana abid H & N.MP4"
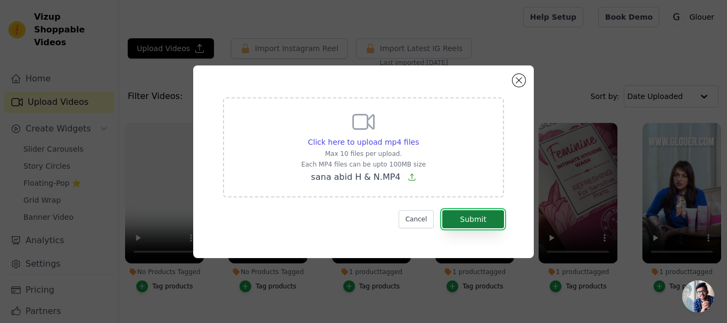
click at [478, 212] on button "Submit" at bounding box center [473, 219] width 62 height 18
click at [420, 224] on button "Cancel" at bounding box center [417, 219] width 36 height 18
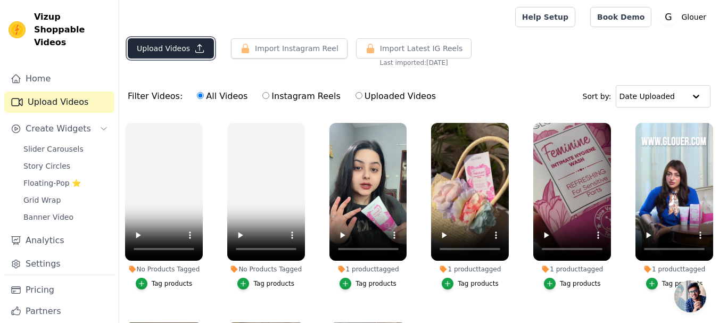
click at [189, 48] on button "Upload Videos" at bounding box center [171, 48] width 86 height 20
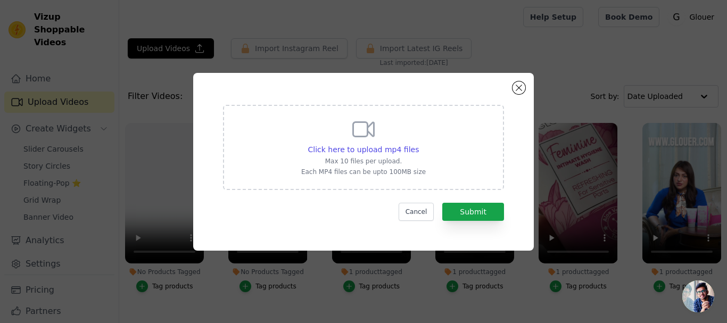
click at [380, 135] on div "Click here to upload mp4 files Max 10 files per upload. Each MP4 files can be u…" at bounding box center [363, 147] width 125 height 60
click at [418, 144] on input "Click here to upload mp4 files Max 10 files per upload. Each MP4 files can be u…" at bounding box center [418, 144] width 1 height 1
type input "C:\fakepath\dr aqsa hw.mp4"
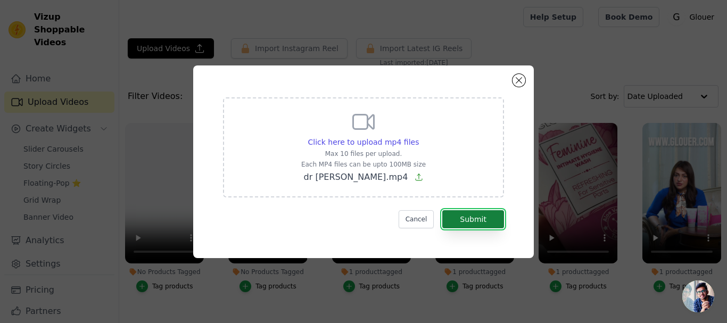
click at [461, 211] on button "Submit" at bounding box center [473, 219] width 62 height 18
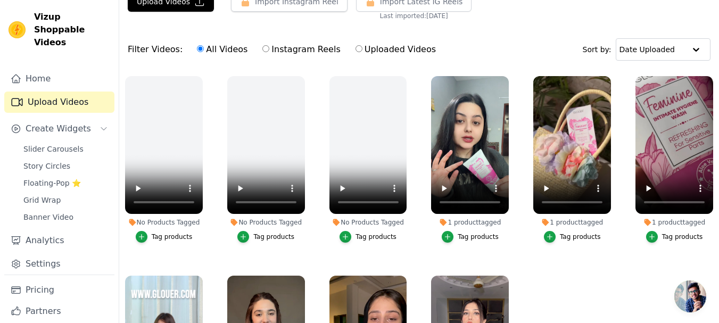
scroll to position [48, 0]
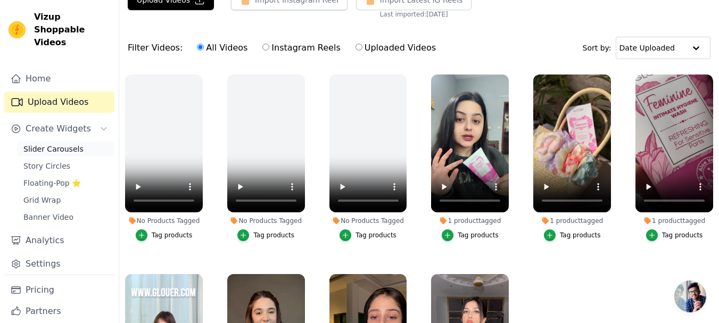
click at [65, 144] on span "Slider Carousels" at bounding box center [53, 149] width 60 height 11
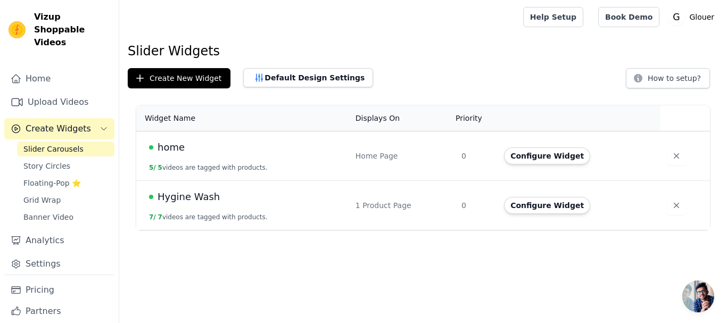
click at [265, 158] on td "home 5 / 5 videos are tagged with products." at bounding box center [242, 156] width 213 height 50
click at [521, 157] on button "Configure Widget" at bounding box center [547, 155] width 86 height 17
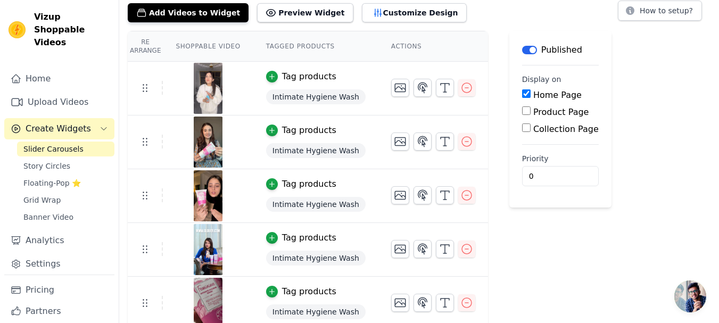
scroll to position [73, 0]
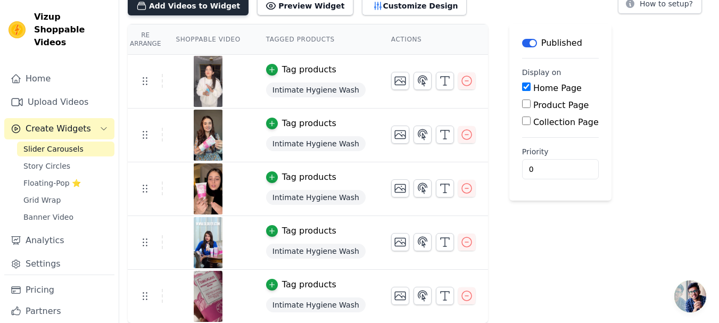
click at [191, 7] on button "Add Videos to Widget" at bounding box center [188, 5] width 121 height 19
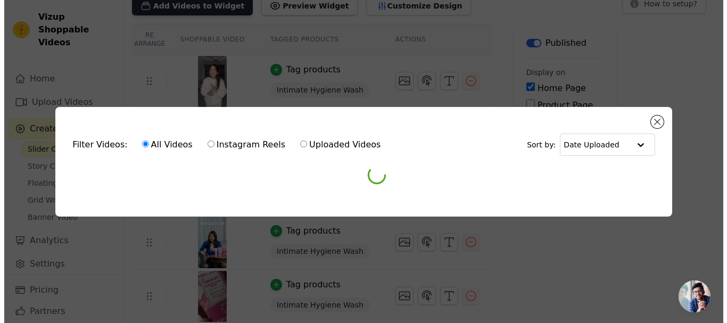
scroll to position [0, 0]
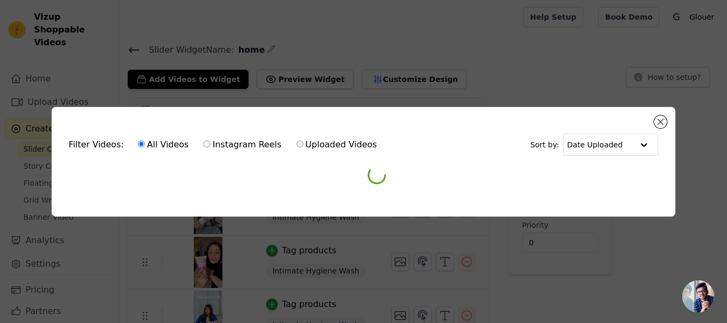
click at [218, 142] on label "Instagram Reels" at bounding box center [242, 145] width 79 height 14
click at [210, 142] on input "Instagram Reels" at bounding box center [206, 144] width 7 height 7
radio input "true"
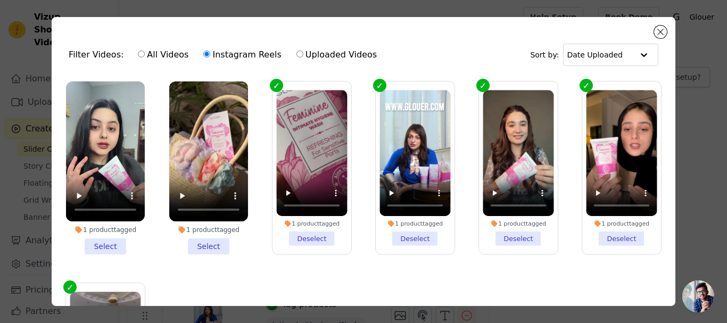
click at [154, 62] on div "All Videos Instagram Reels Uploaded Videos" at bounding box center [257, 55] width 251 height 24
click at [154, 55] on label "All Videos" at bounding box center [163, 55] width 52 height 14
click at [145, 55] on input "All Videos" at bounding box center [141, 54] width 7 height 7
radio input "true"
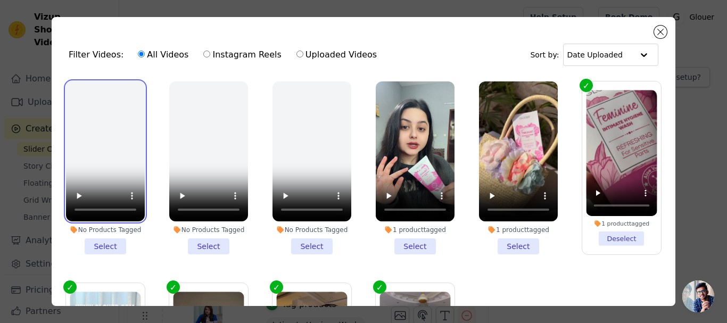
click at [73, 131] on video at bounding box center [105, 151] width 79 height 140
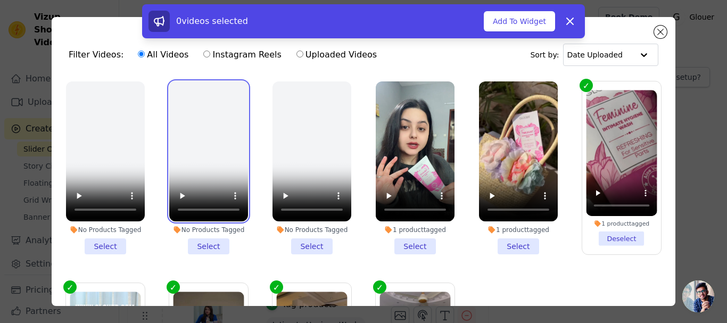
click at [233, 152] on video at bounding box center [208, 151] width 79 height 140
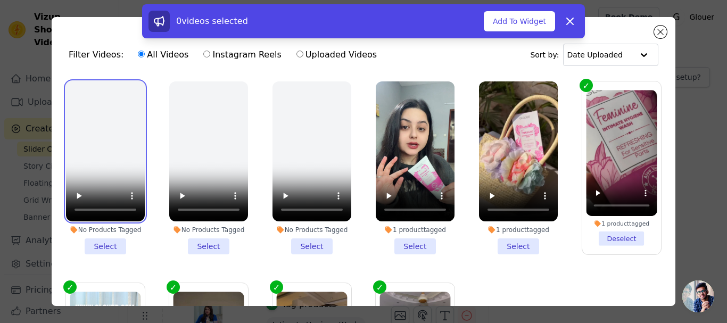
click at [108, 125] on video at bounding box center [105, 151] width 79 height 140
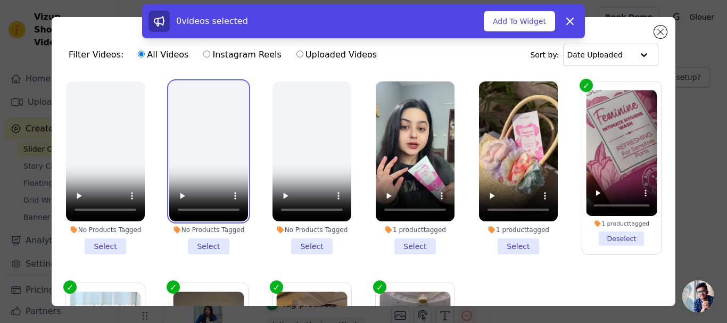
click at [195, 143] on video at bounding box center [208, 151] width 79 height 140
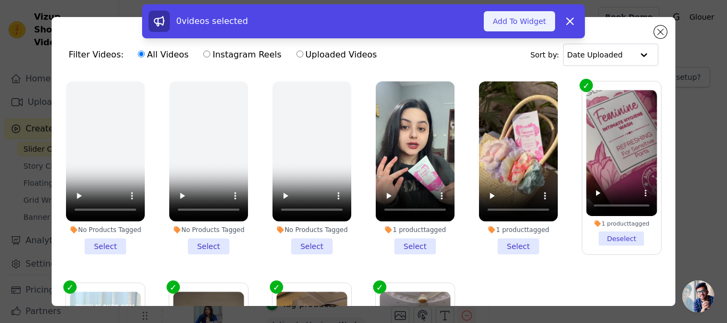
click at [504, 19] on button "Add To Widget" at bounding box center [519, 21] width 71 height 20
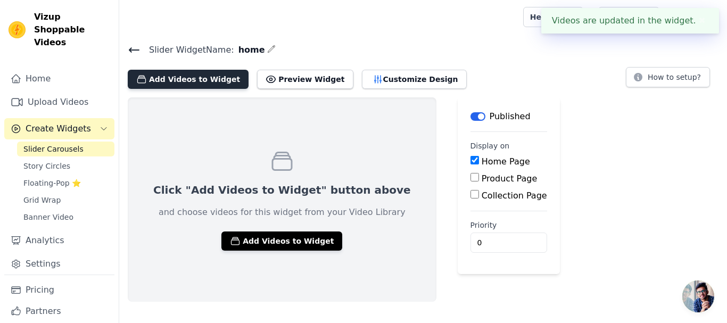
click at [184, 81] on button "Add Videos to Widget" at bounding box center [188, 79] width 121 height 19
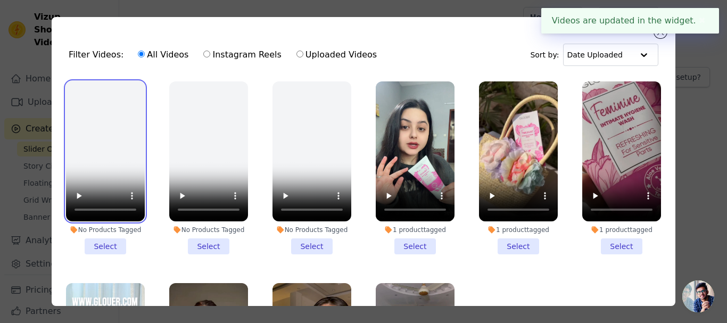
click at [116, 147] on video at bounding box center [105, 151] width 79 height 140
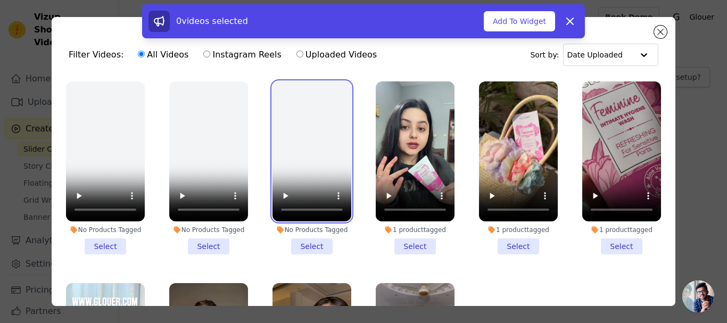
click at [337, 144] on video at bounding box center [312, 151] width 79 height 140
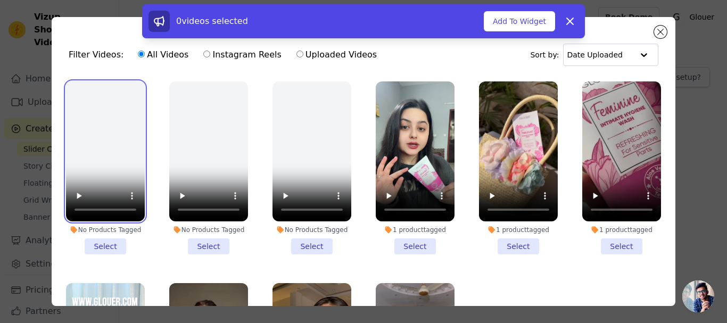
click at [98, 111] on video at bounding box center [105, 151] width 79 height 140
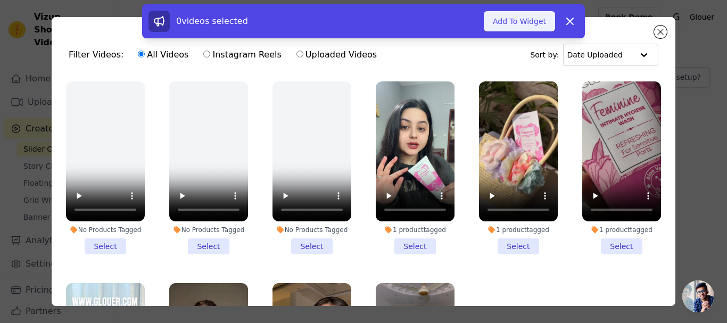
click at [512, 18] on button "Add To Widget" at bounding box center [519, 21] width 71 height 20
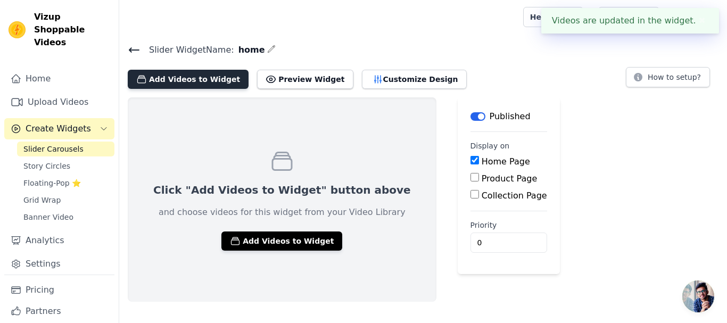
click at [210, 81] on button "Add Videos to Widget" at bounding box center [188, 79] width 121 height 19
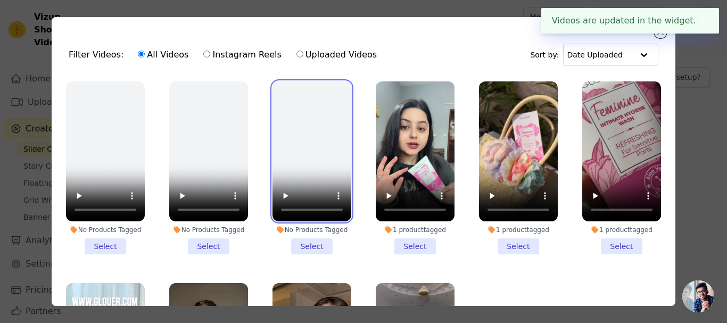
click at [341, 138] on video at bounding box center [312, 151] width 79 height 140
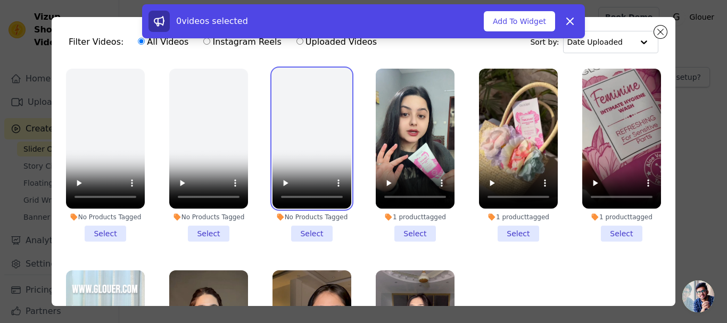
scroll to position [9, 0]
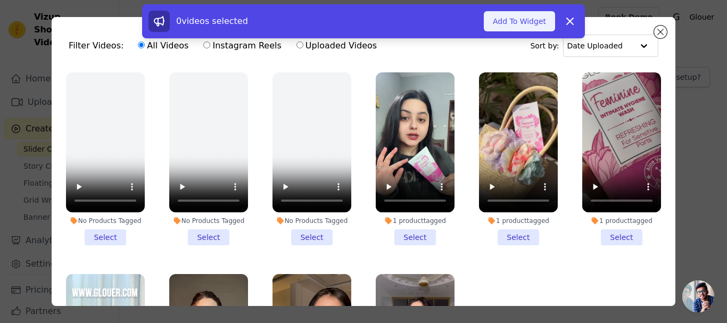
click at [512, 27] on button "Add To Widget" at bounding box center [519, 21] width 71 height 20
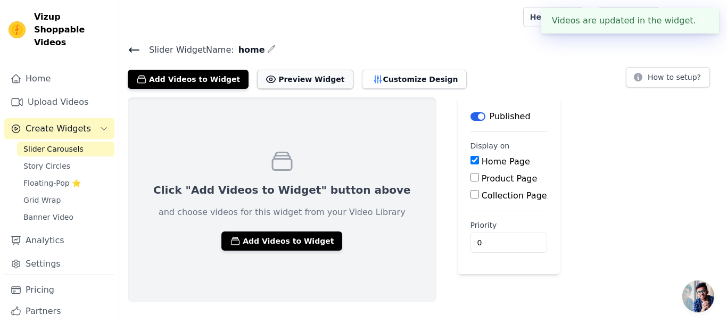
click at [285, 84] on button "Preview Widget" at bounding box center [305, 79] width 96 height 19
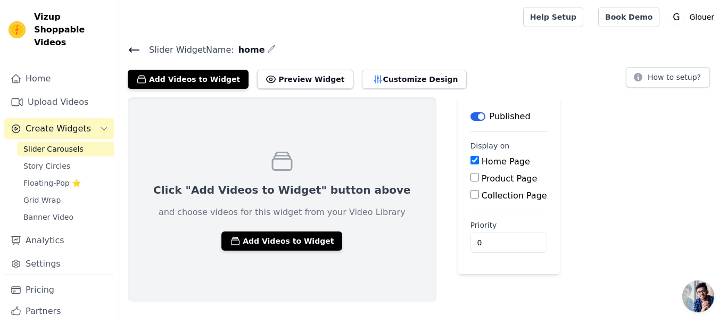
click at [37, 144] on span "Slider Carousels" at bounding box center [53, 149] width 60 height 11
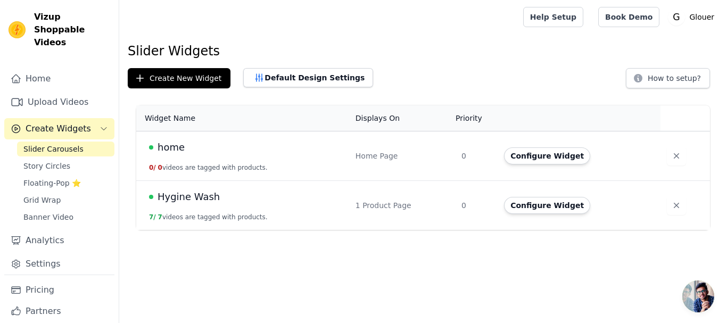
click at [281, 170] on td "home 0 / 0 videos are tagged with products." at bounding box center [242, 156] width 213 height 50
click at [533, 146] on td "Configure Widget" at bounding box center [579, 156] width 163 height 50
click at [533, 150] on button "Configure Widget" at bounding box center [547, 155] width 86 height 17
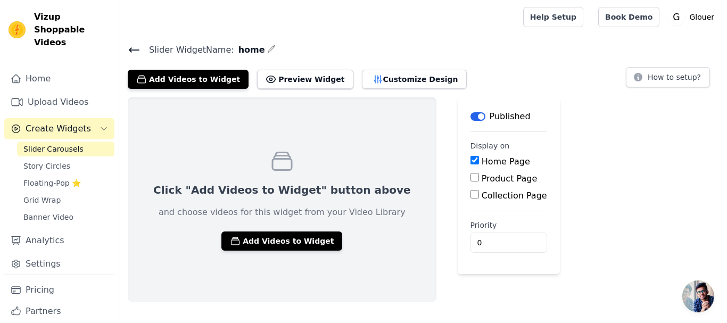
drag, startPoint x: 727, startPoint y: 80, endPoint x: 528, endPoint y: 53, distance: 200.3
click at [727, 95] on div "Slider Widget Name: home Add Videos to Widget Preview Widget Customize Design H…" at bounding box center [423, 172] width 608 height 259
click at [54, 144] on span "Slider Carousels" at bounding box center [53, 149] width 60 height 11
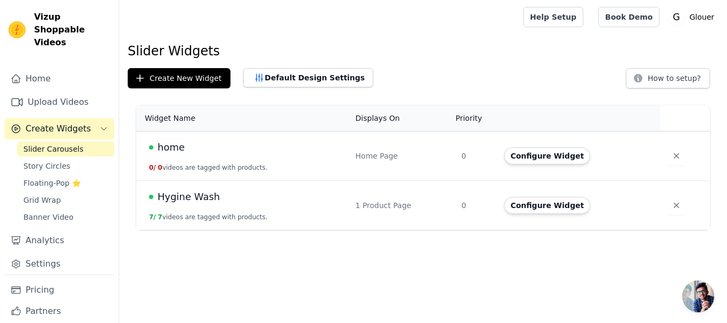
click at [268, 161] on td "home 0 / 0 videos are tagged with products." at bounding box center [242, 156] width 213 height 50
click at [551, 151] on button "Configure Widget" at bounding box center [547, 155] width 86 height 17
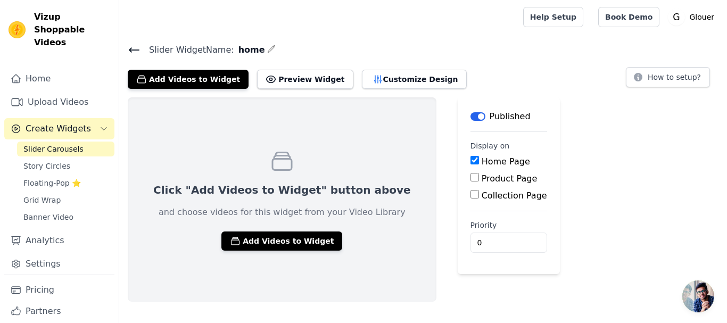
drag, startPoint x: 727, startPoint y: 85, endPoint x: 727, endPoint y: 137, distance: 52.2
click at [727, 137] on div "Slider Widget Name: home Add Videos to Widget Preview Widget Customize Design H…" at bounding box center [423, 172] width 608 height 259
click at [335, 108] on div "Click "Add Videos to Widget" button above and choose videos for this widget fro…" at bounding box center [282, 199] width 309 height 204
click at [375, 85] on button "Customize Design" at bounding box center [414, 79] width 105 height 19
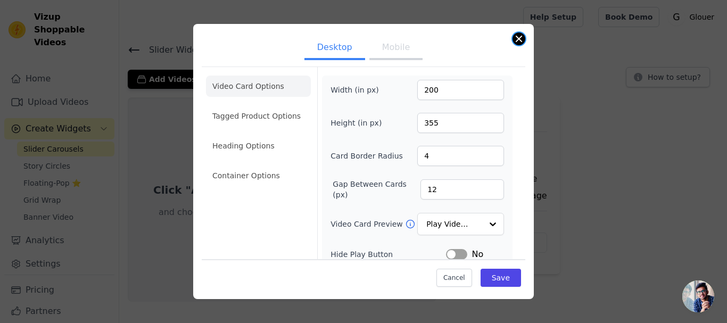
click at [515, 44] on div "Desktop Mobile Video Card Options Tagged Product Options Heading Options Contai…" at bounding box center [363, 162] width 341 height 276
click at [253, 145] on li "Heading Options" at bounding box center [258, 145] width 105 height 21
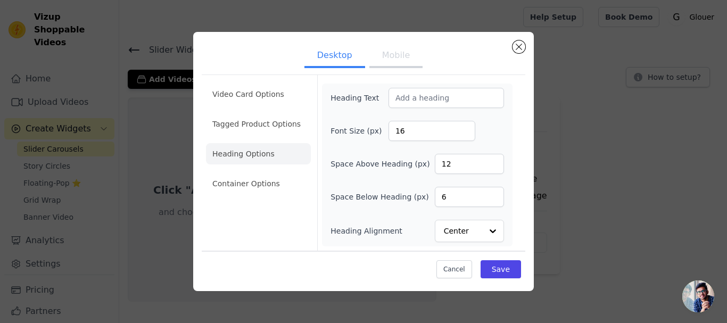
click at [387, 65] on button "Mobile" at bounding box center [395, 56] width 53 height 23
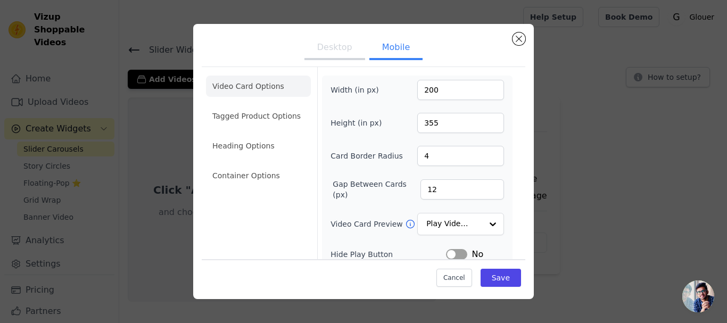
click at [335, 52] on button "Desktop" at bounding box center [334, 48] width 61 height 23
click at [385, 47] on button "Mobile" at bounding box center [395, 48] width 53 height 23
click at [319, 44] on button "Desktop" at bounding box center [334, 48] width 61 height 23
click at [517, 39] on button "Close modal" at bounding box center [519, 38] width 13 height 13
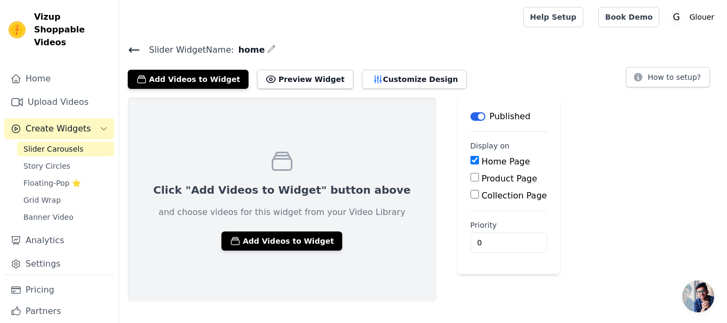
click at [67, 144] on span "Slider Carousels" at bounding box center [53, 149] width 60 height 11
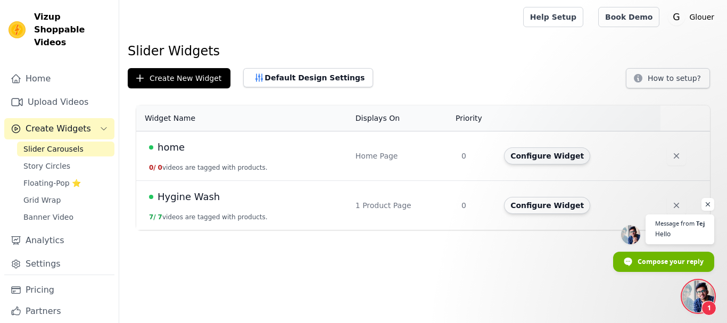
click at [558, 157] on button "Configure Widget" at bounding box center [547, 155] width 86 height 17
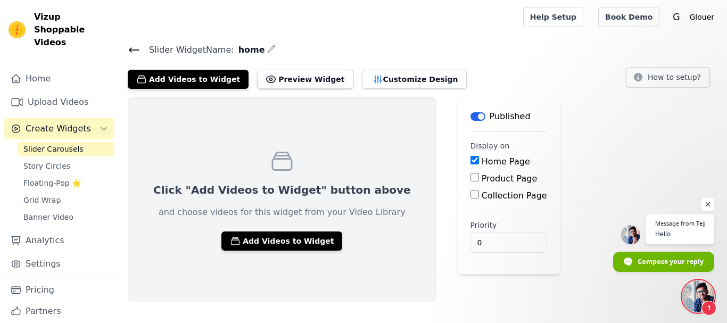
click at [708, 207] on span "Open chat" at bounding box center [708, 204] width 13 height 13
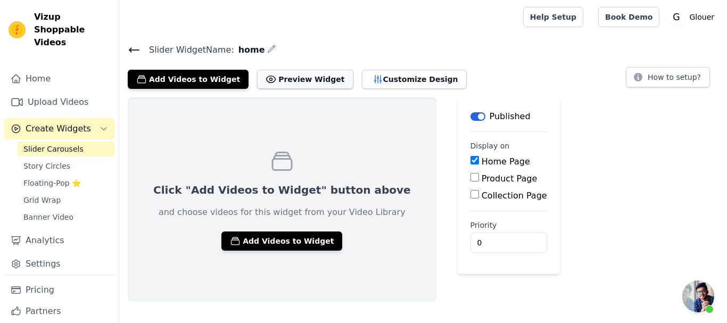
click at [284, 77] on button "Preview Widget" at bounding box center [305, 79] width 96 height 19
click at [554, 120] on div "Click "Add Videos to Widget" button above and choose videos for this widget fro…" at bounding box center [423, 199] width 608 height 204
